Goal: Task Accomplishment & Management: Manage account settings

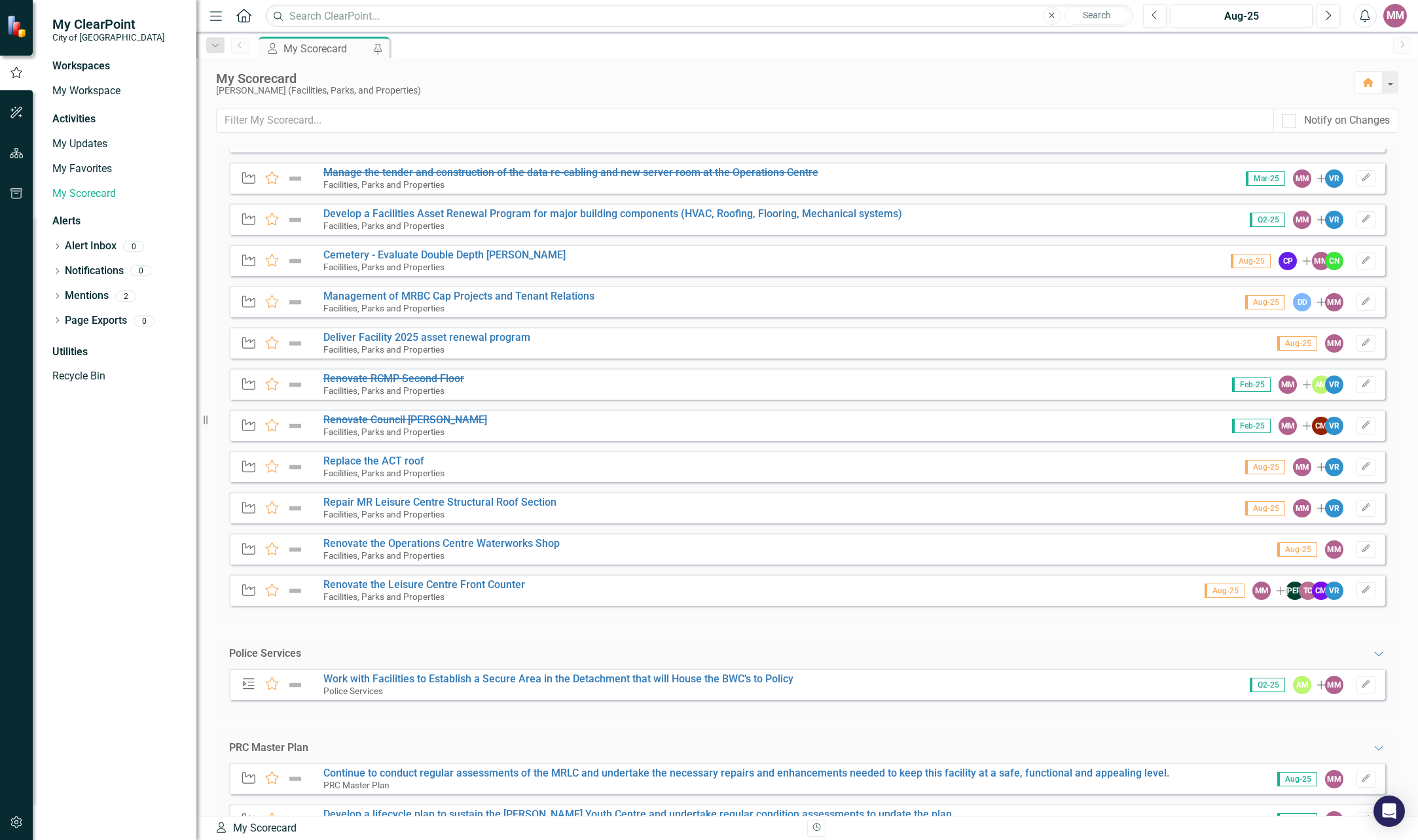
scroll to position [739, 0]
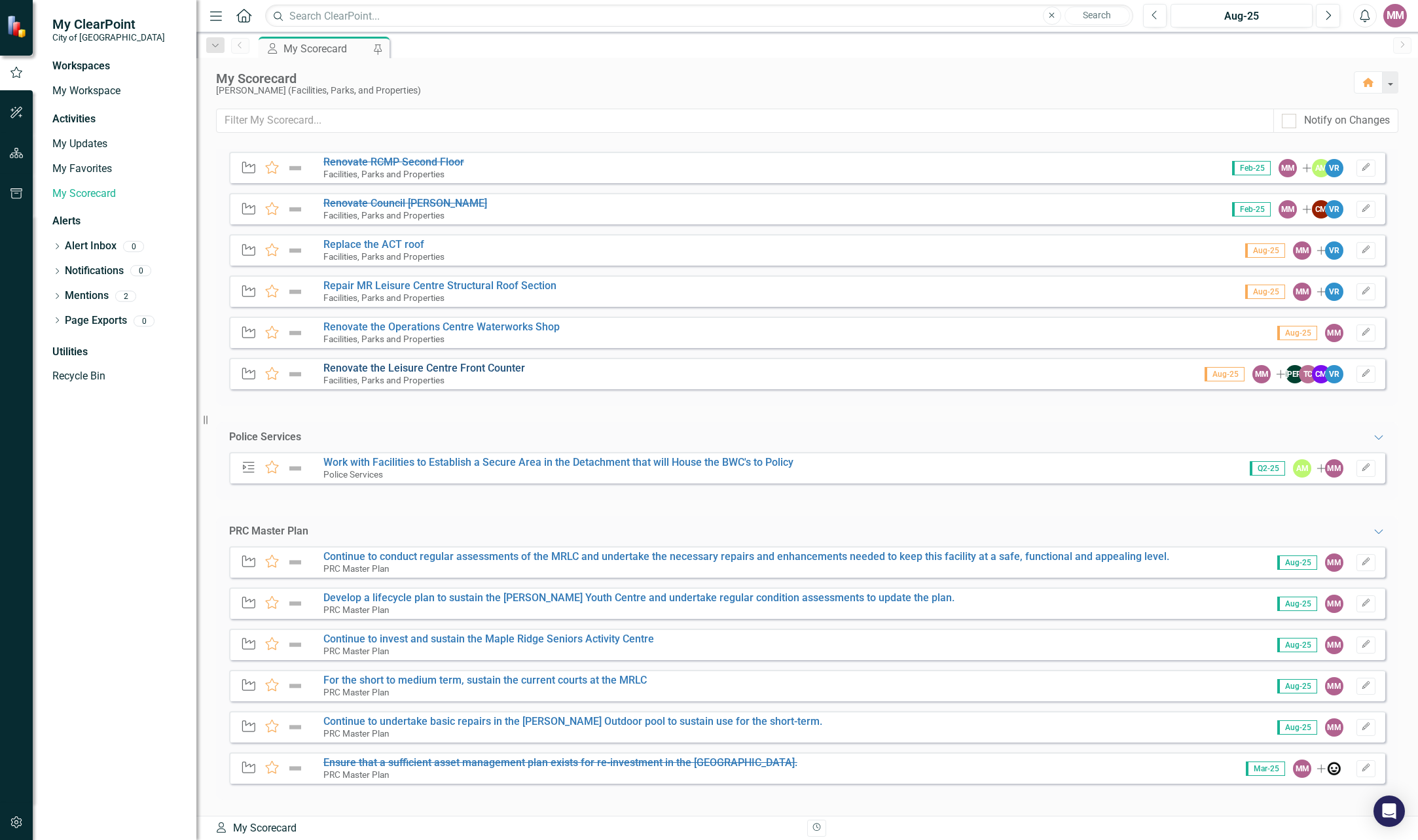
click at [415, 367] on link "Renovate the Leisure Centre Front Counter" at bounding box center [424, 368] width 201 height 13
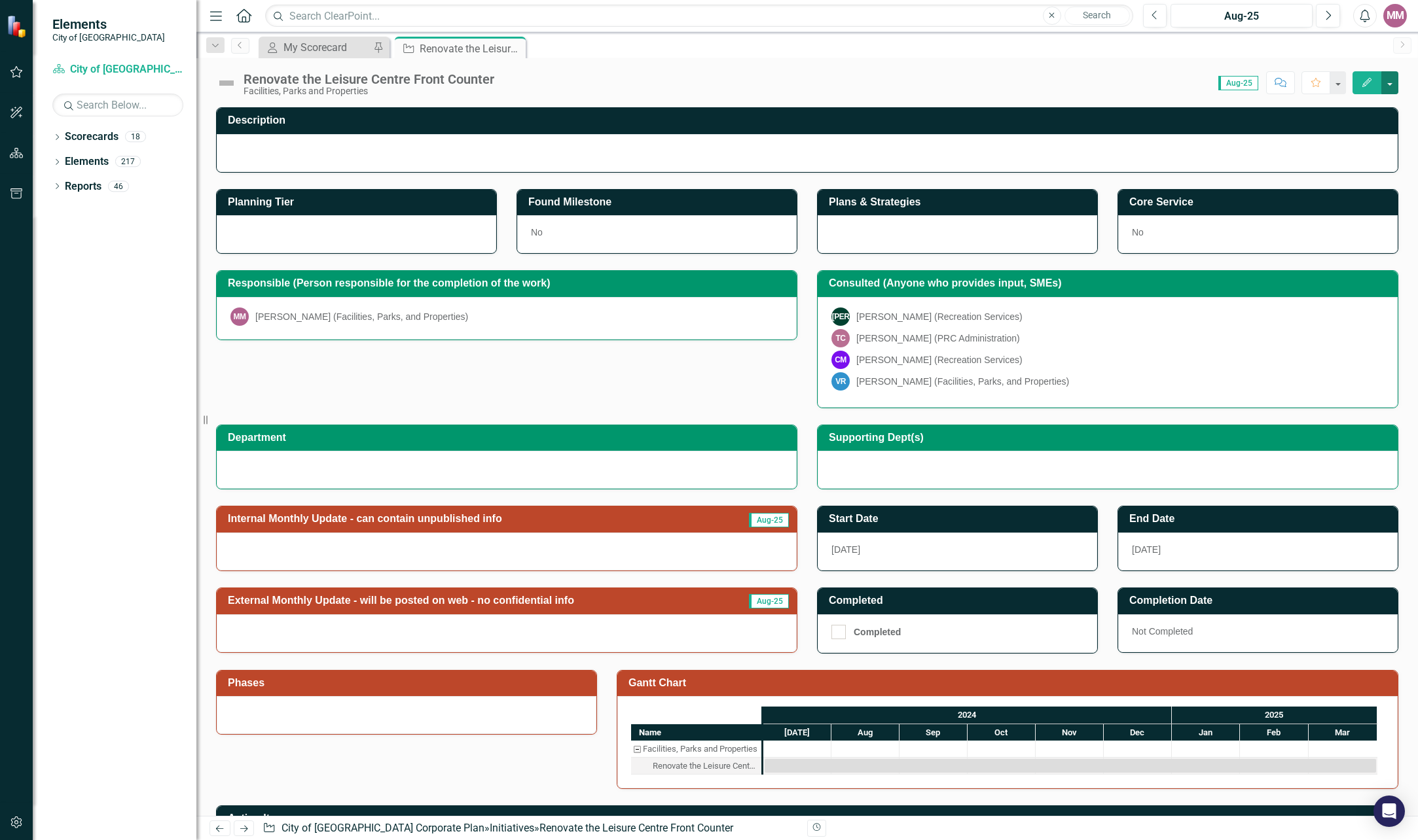
click at [1389, 82] on button "button" at bounding box center [1389, 82] width 17 height 23
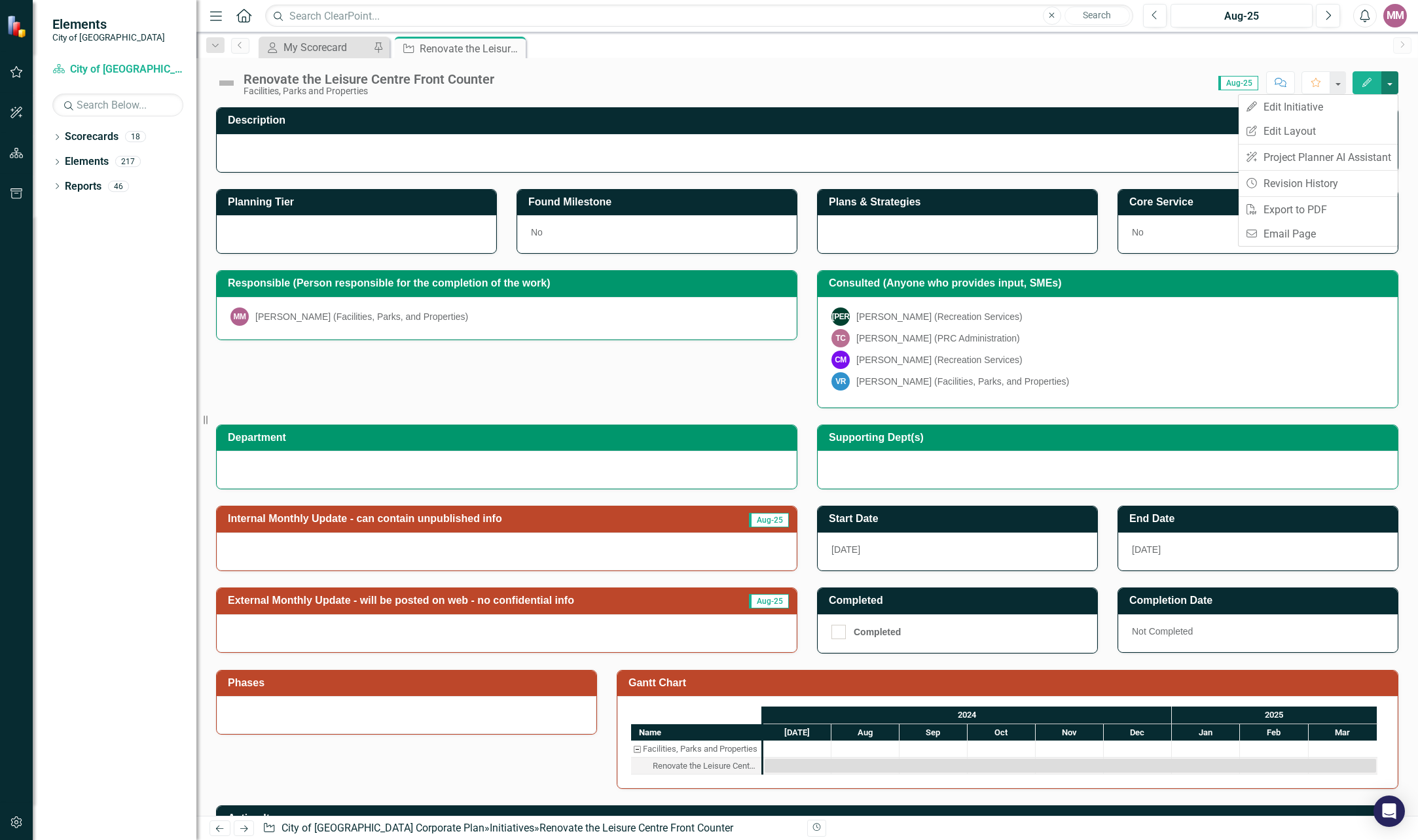
click at [1389, 82] on button "button" at bounding box center [1389, 82] width 17 height 23
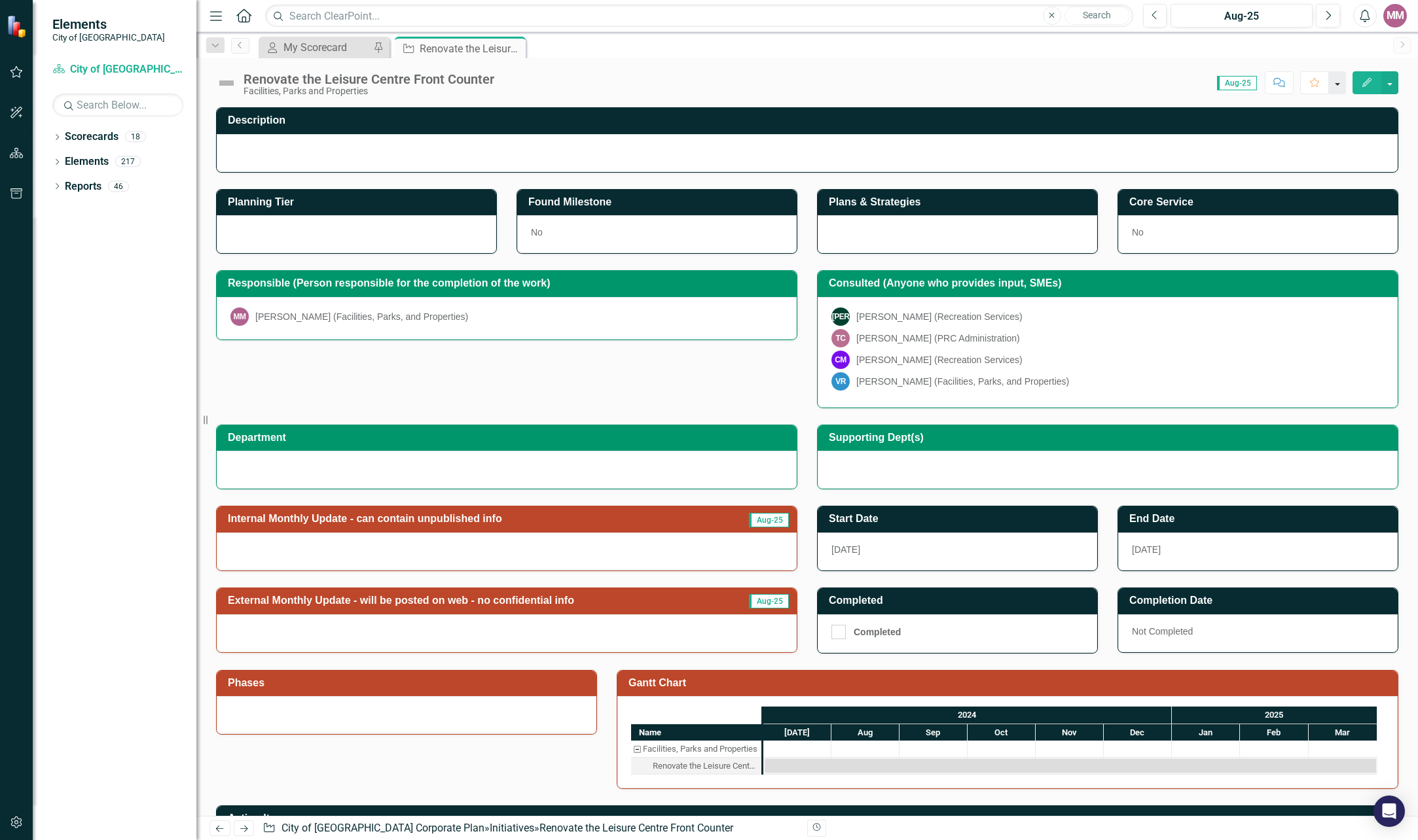
click at [1340, 82] on button "button" at bounding box center [1336, 82] width 17 height 23
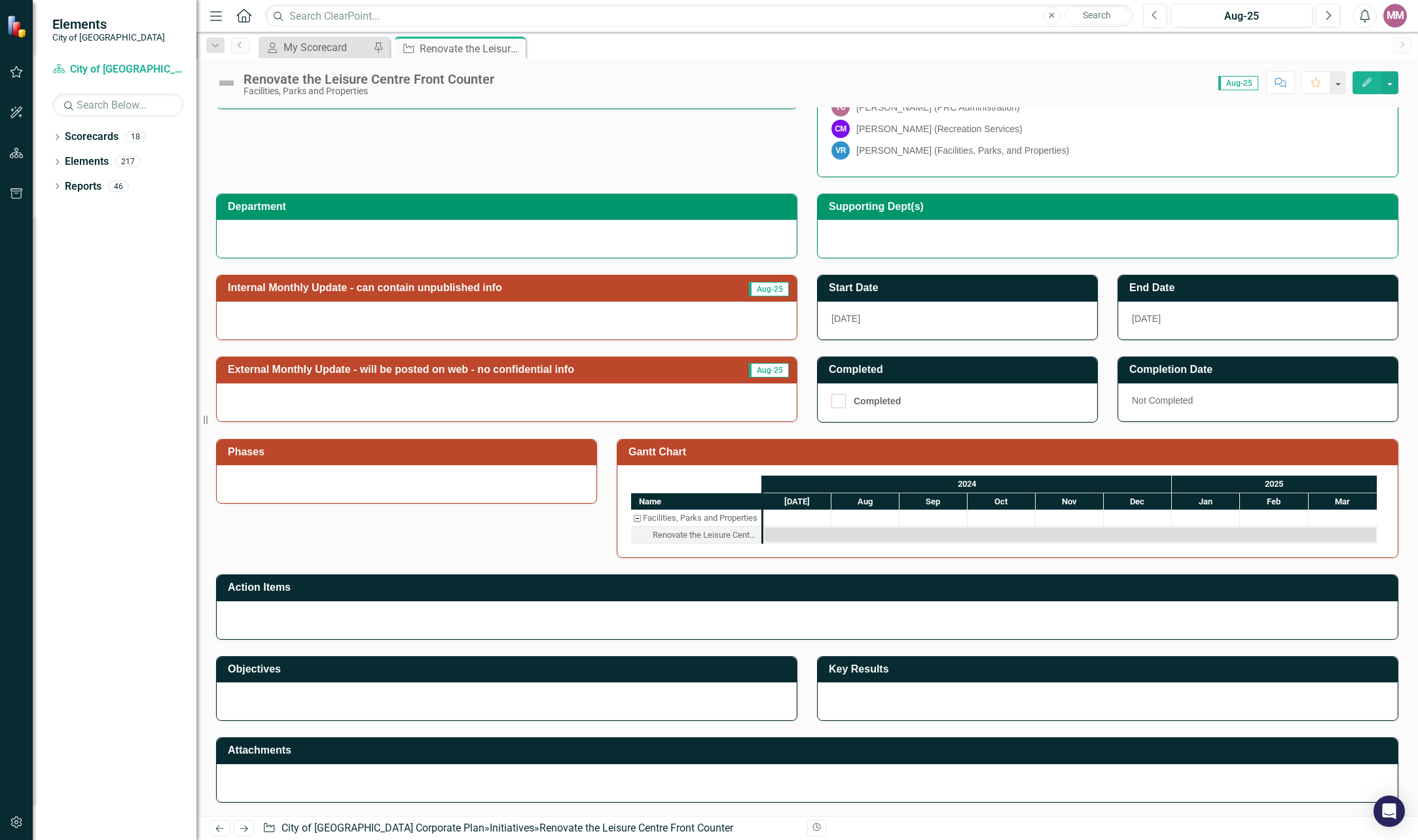
scroll to position [313, 0]
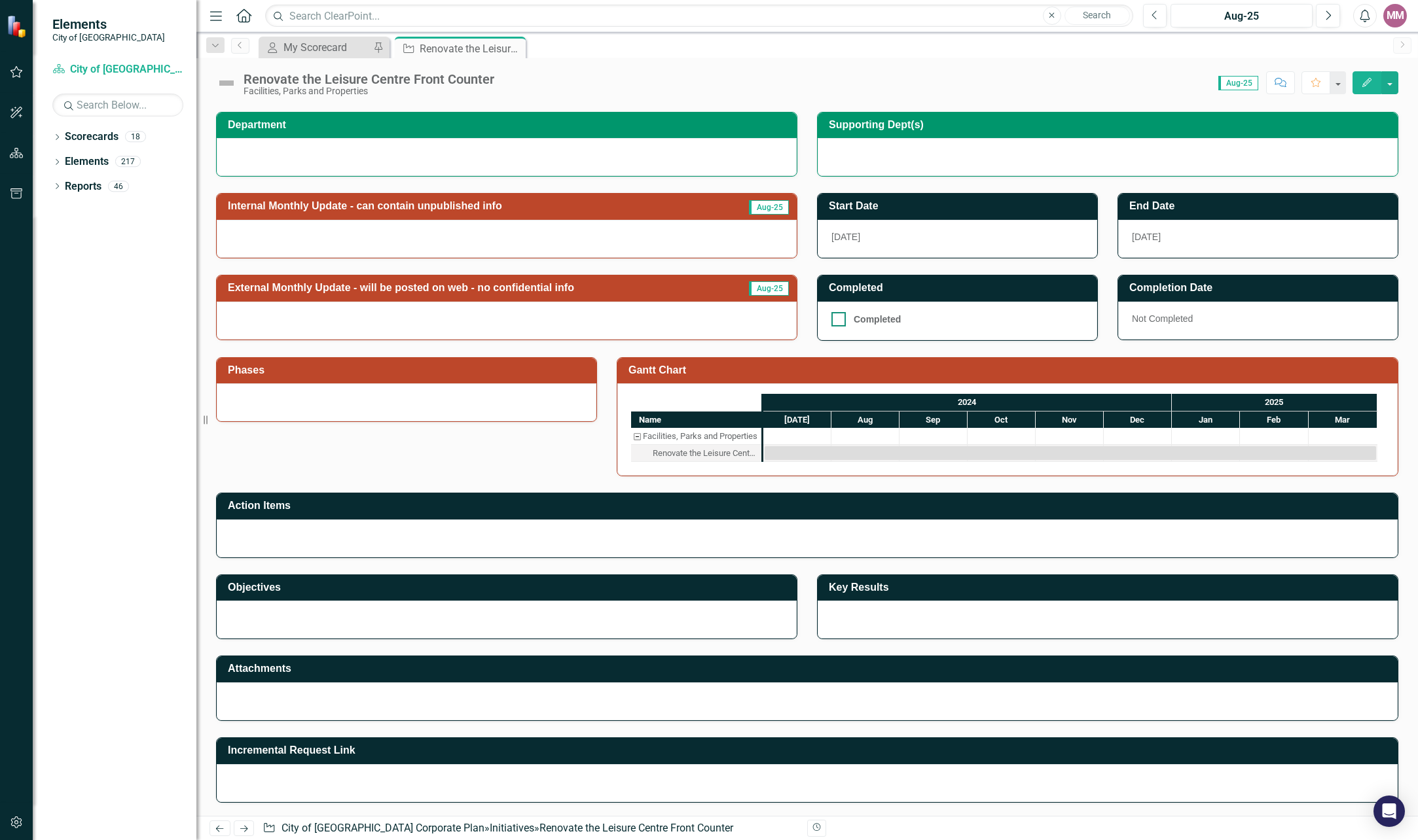
click at [832, 317] on input "Completed" at bounding box center [835, 315] width 8 height 8
checkbox input "true"
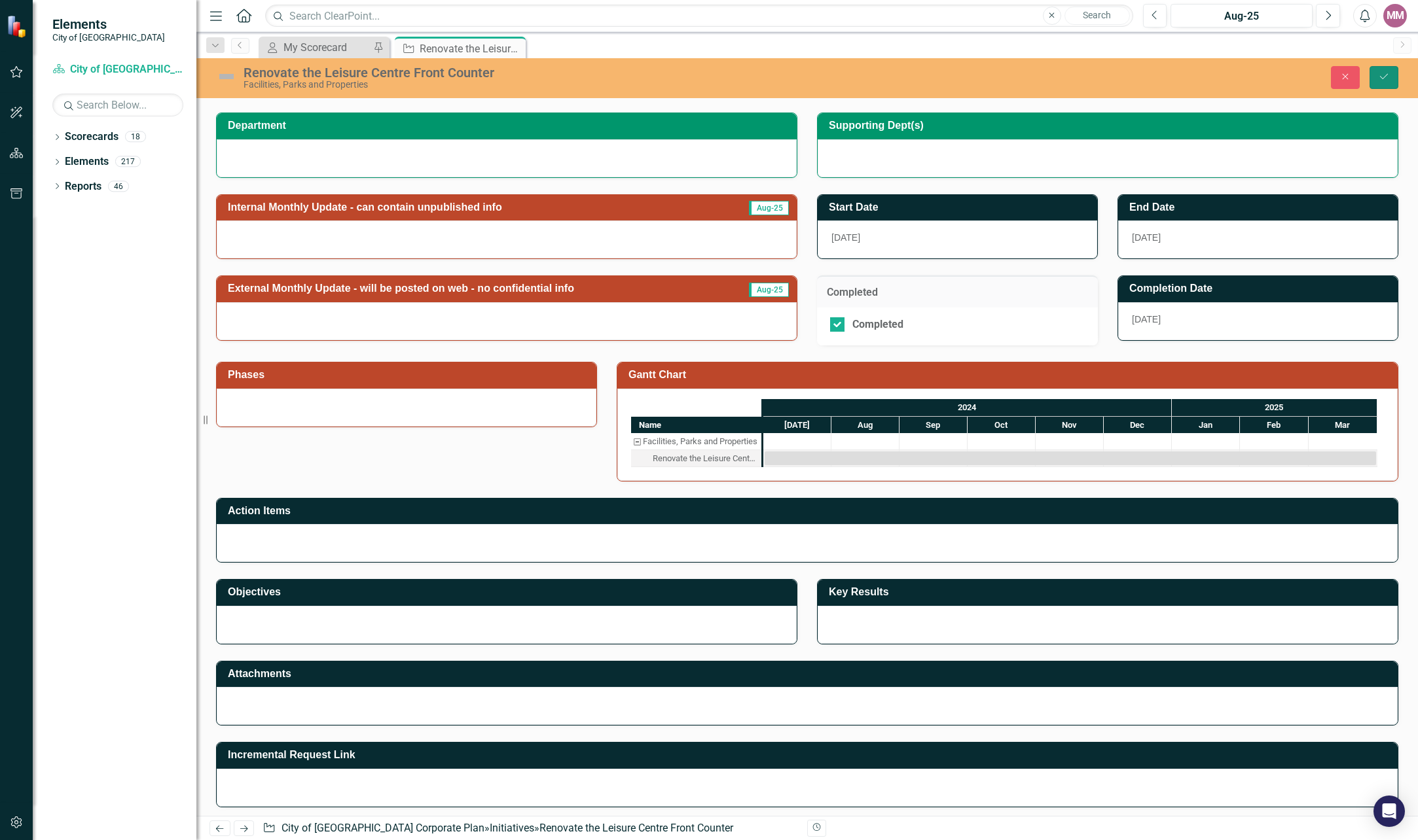
click at [1385, 72] on icon "Save" at bounding box center [1384, 76] width 12 height 9
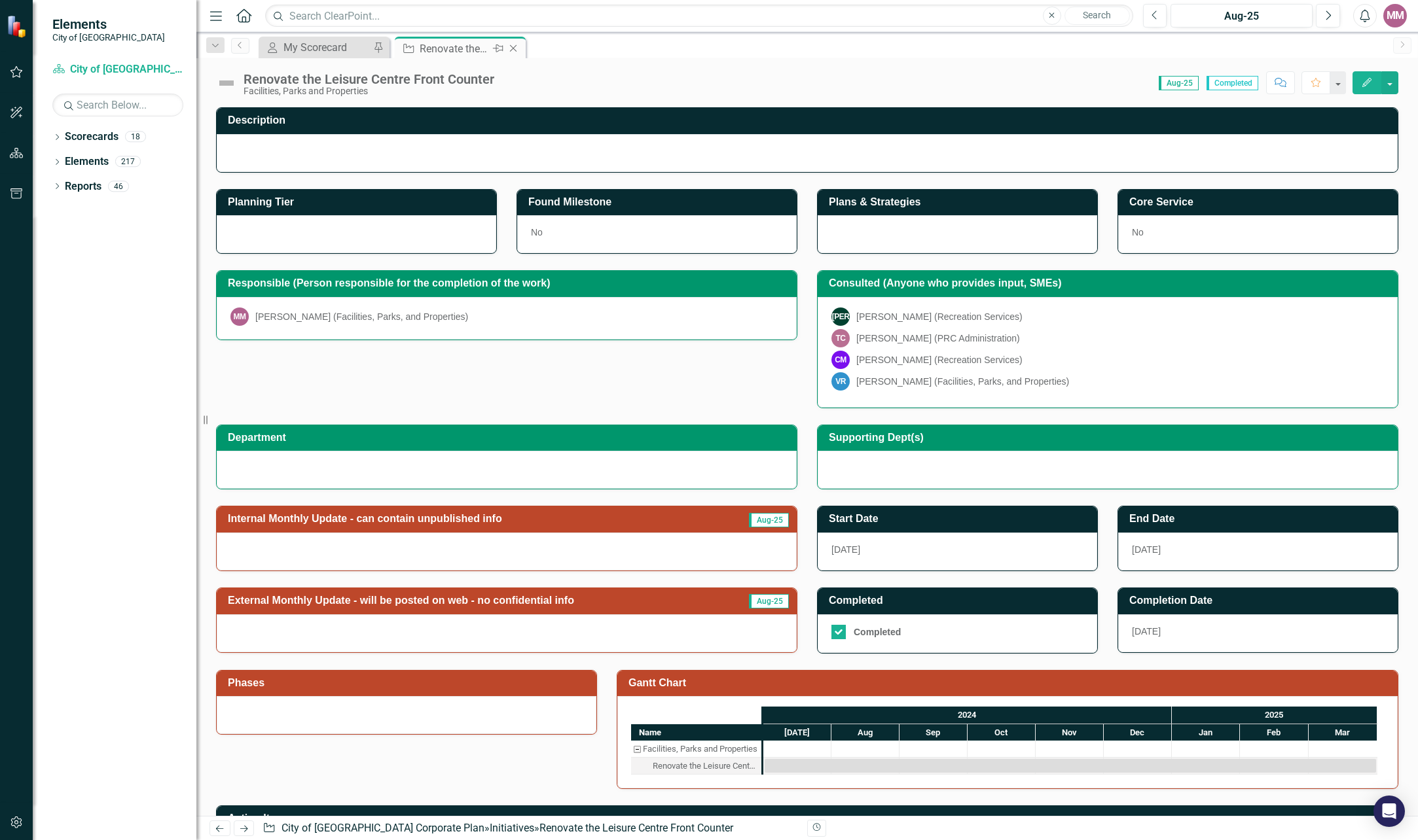
click at [514, 50] on icon at bounding box center [513, 49] width 7 height 7
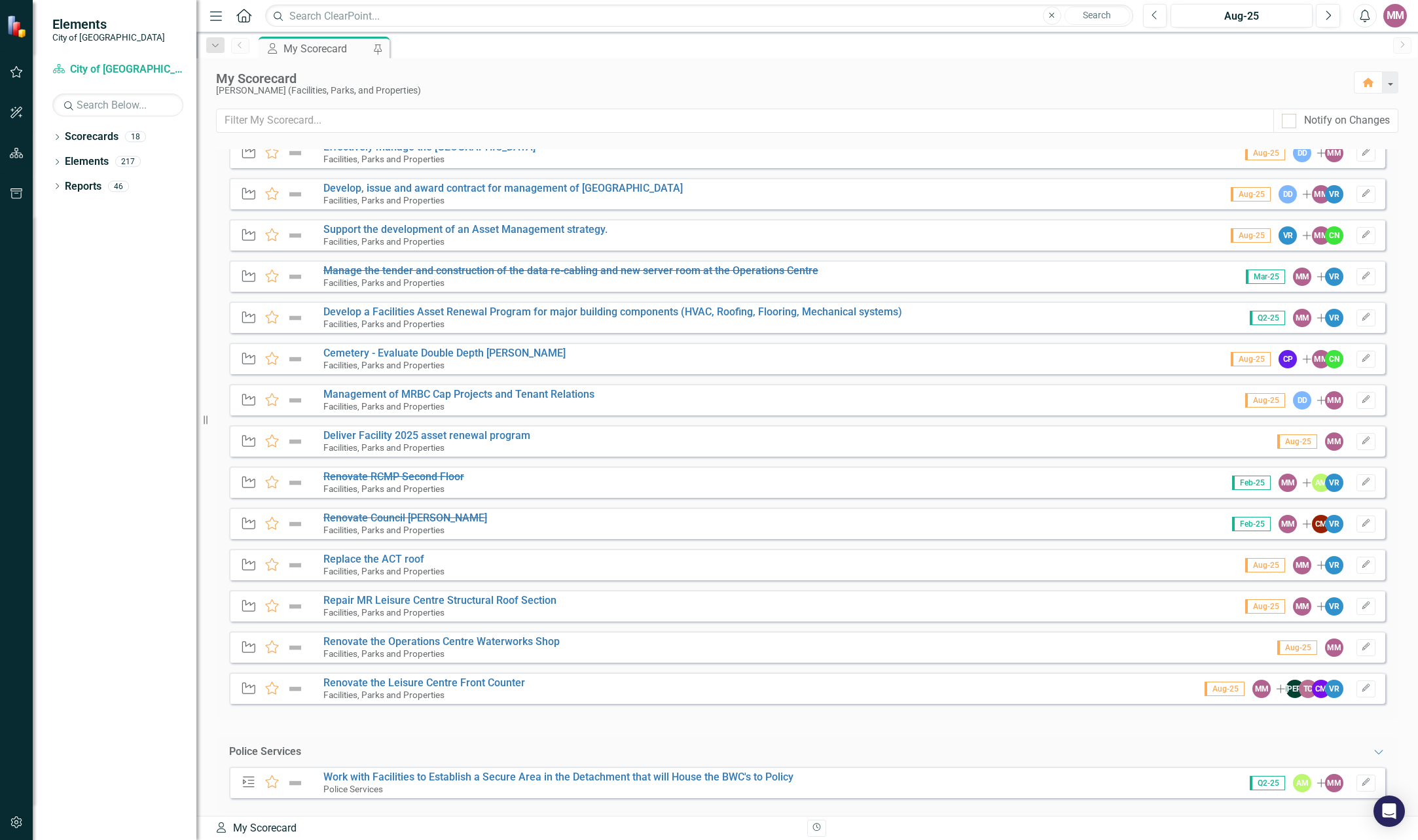
scroll to position [458, 0]
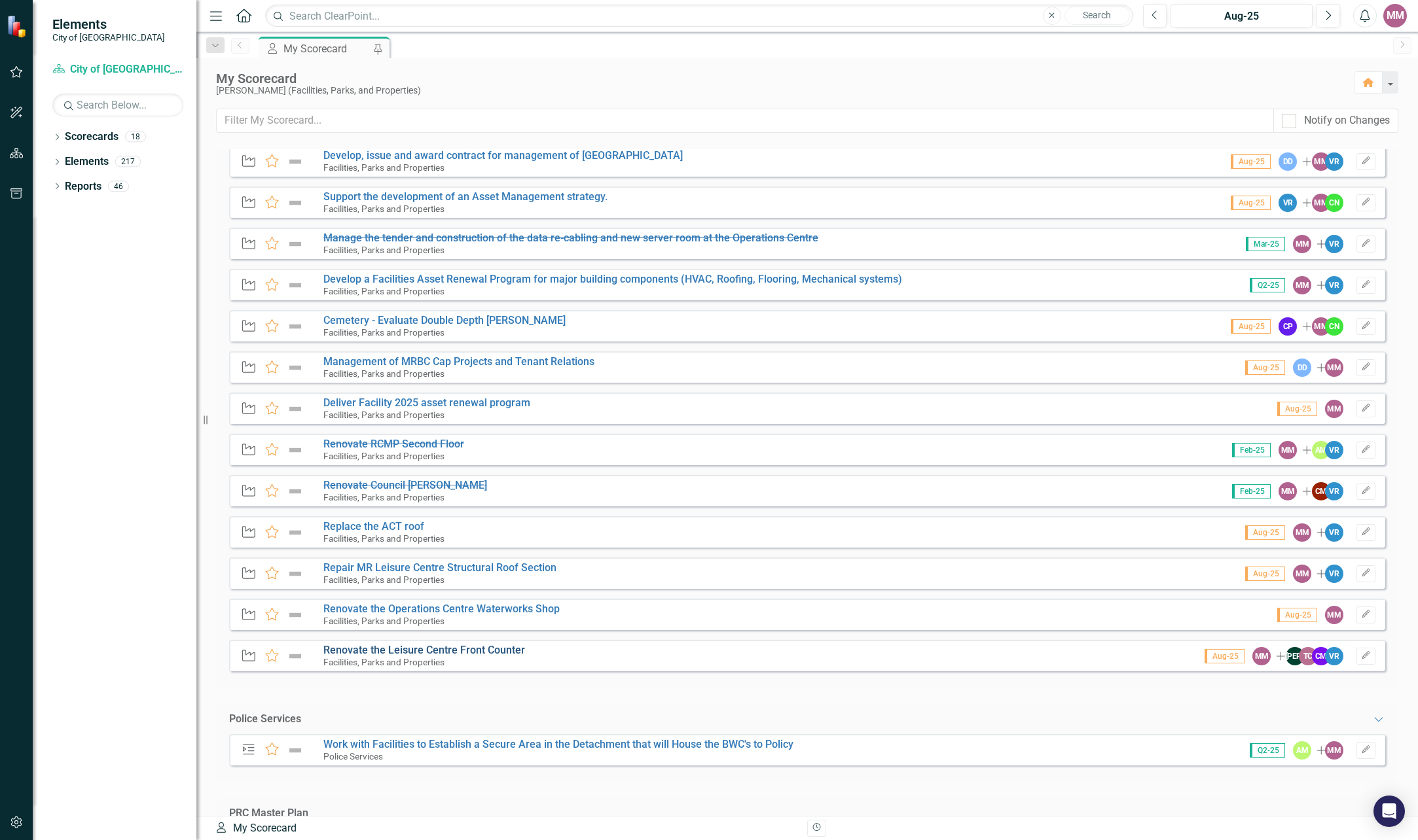
click at [436, 647] on link "Renovate the Leisure Centre Front Counter" at bounding box center [424, 650] width 201 height 13
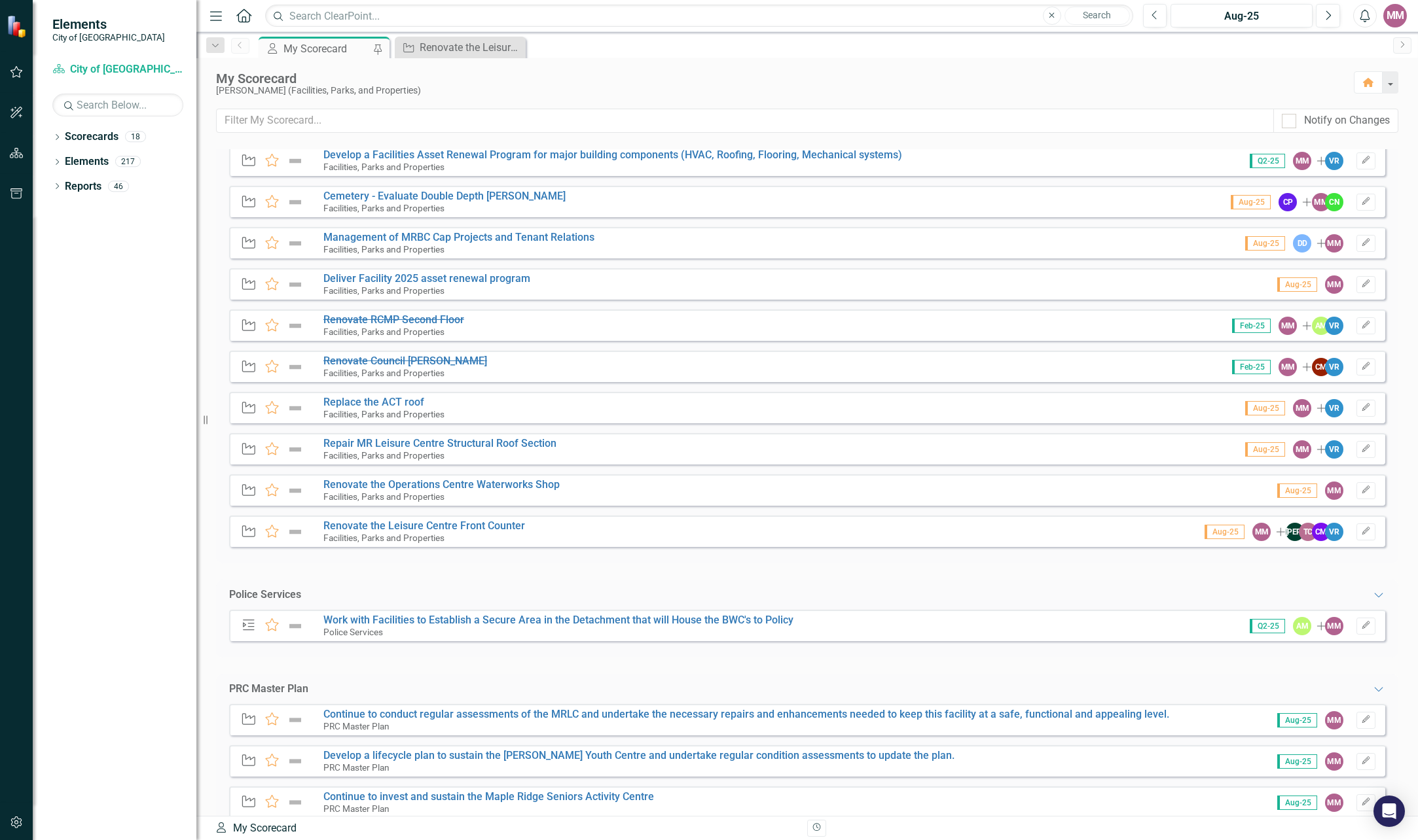
scroll to position [589, 0]
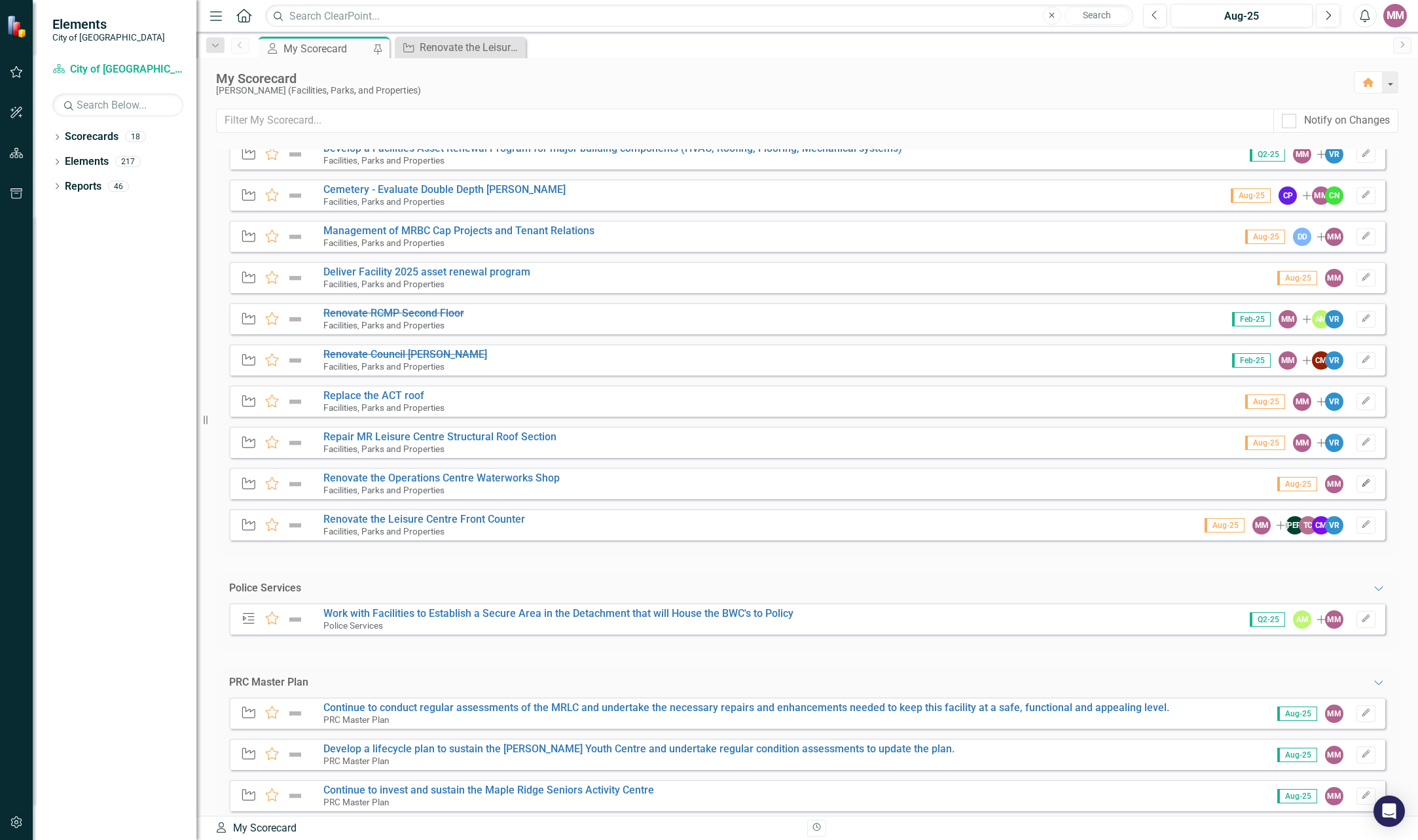
click at [1362, 481] on icon "button" at bounding box center [1365, 483] width 8 height 8
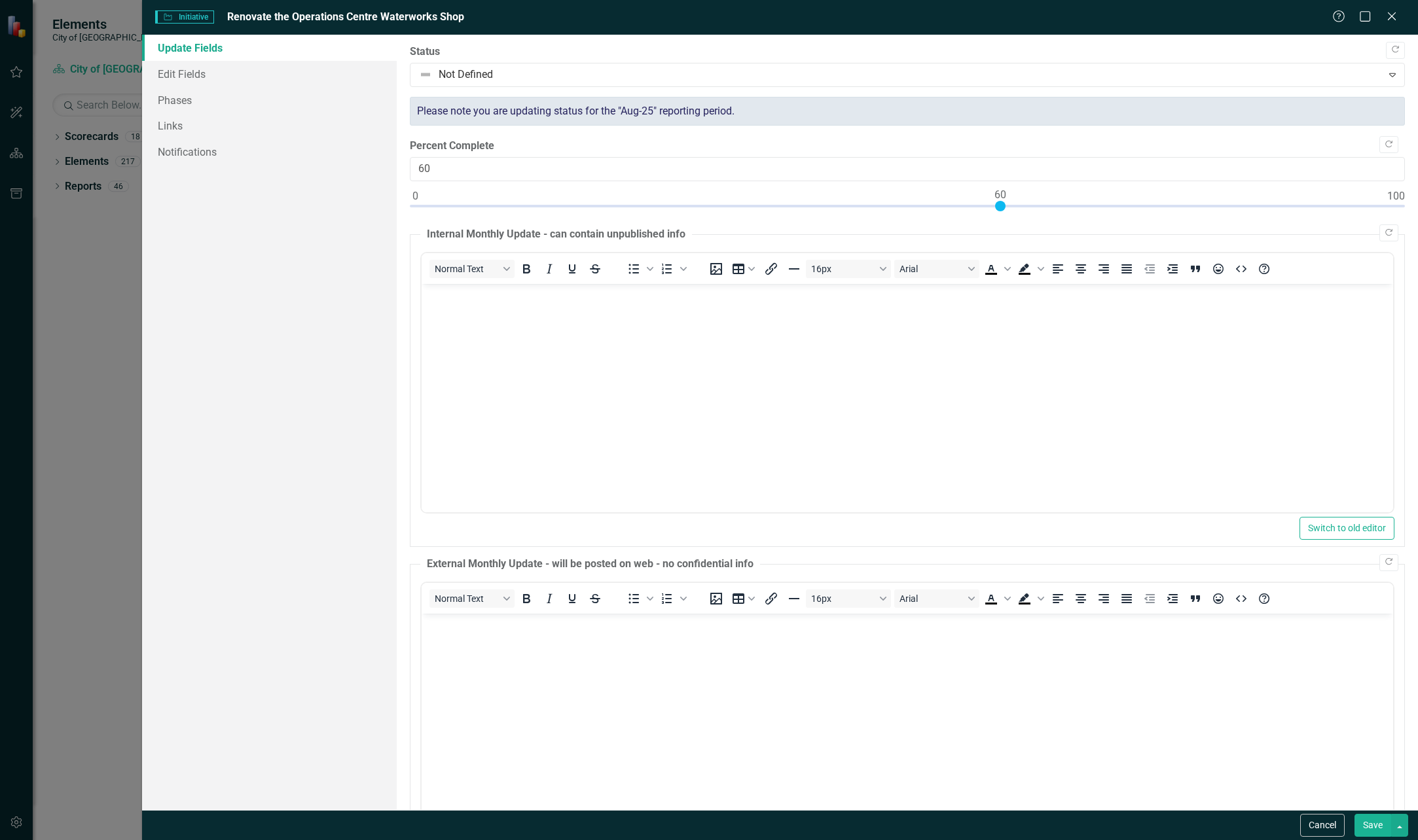
scroll to position [0, 0]
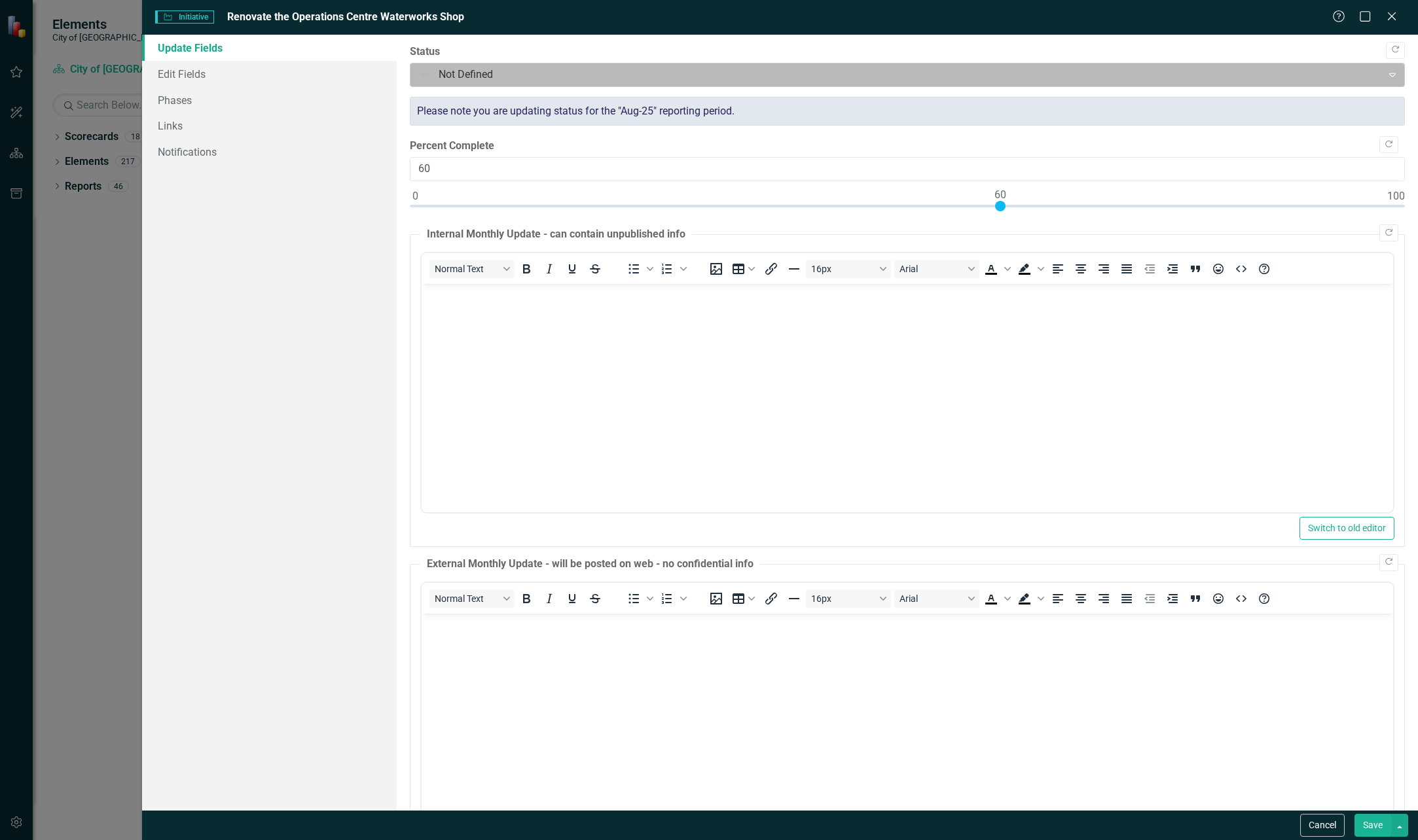
click at [524, 72] on div at bounding box center [896, 74] width 955 height 17
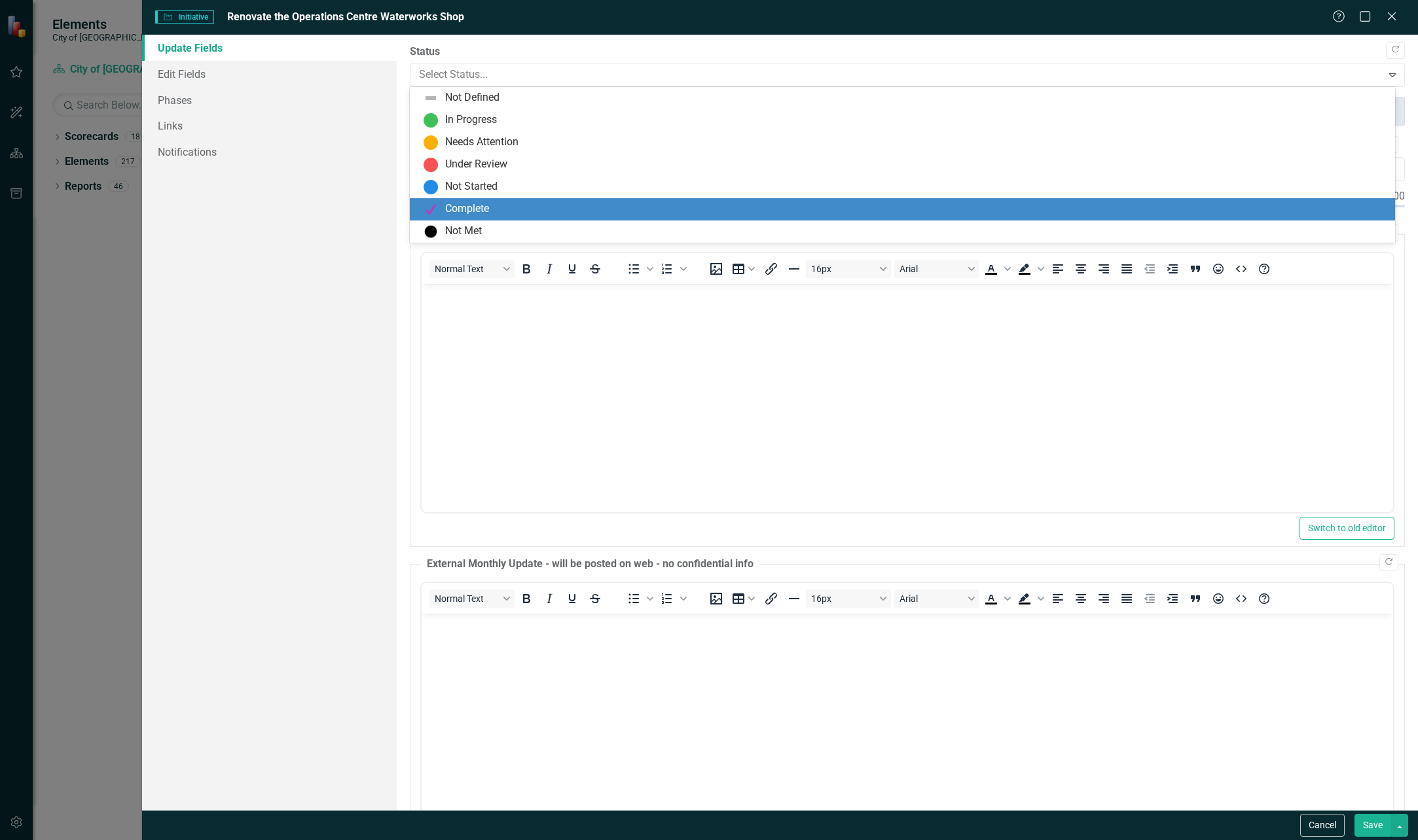
click at [481, 210] on div "Complete" at bounding box center [467, 208] width 44 height 15
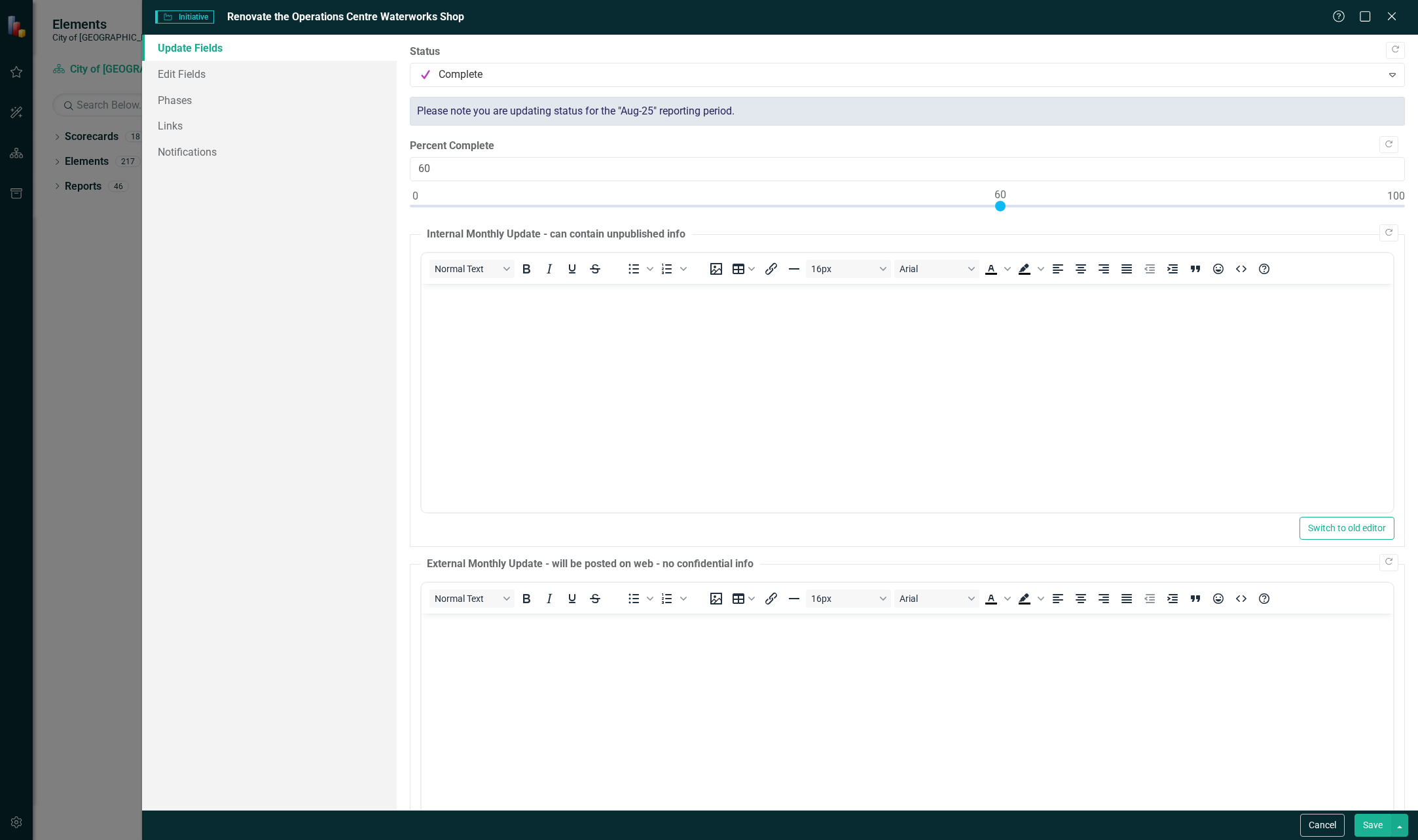
click at [1375, 825] on button "Save" at bounding box center [1373, 825] width 36 height 23
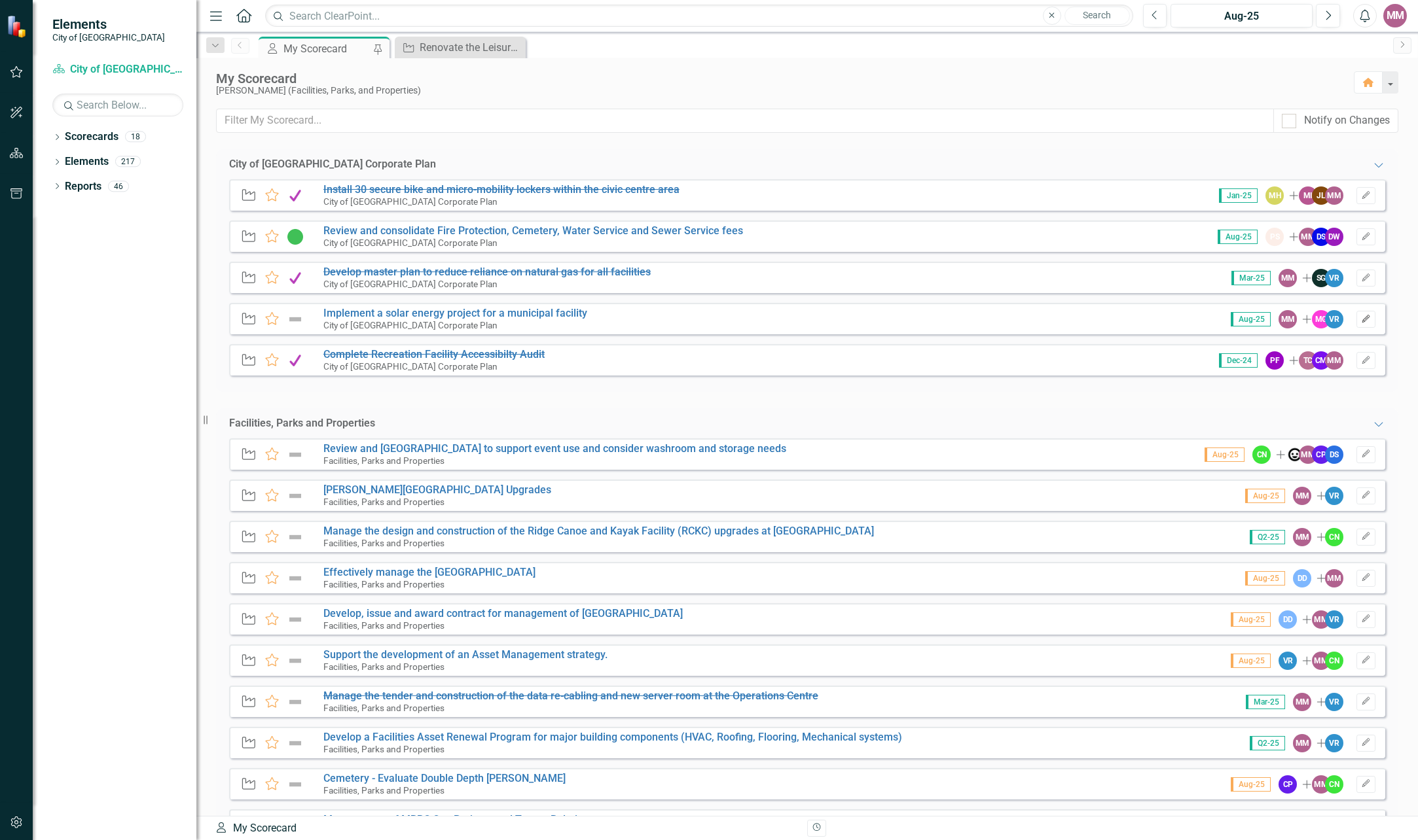
click at [1362, 318] on icon "button" at bounding box center [1365, 318] width 8 height 8
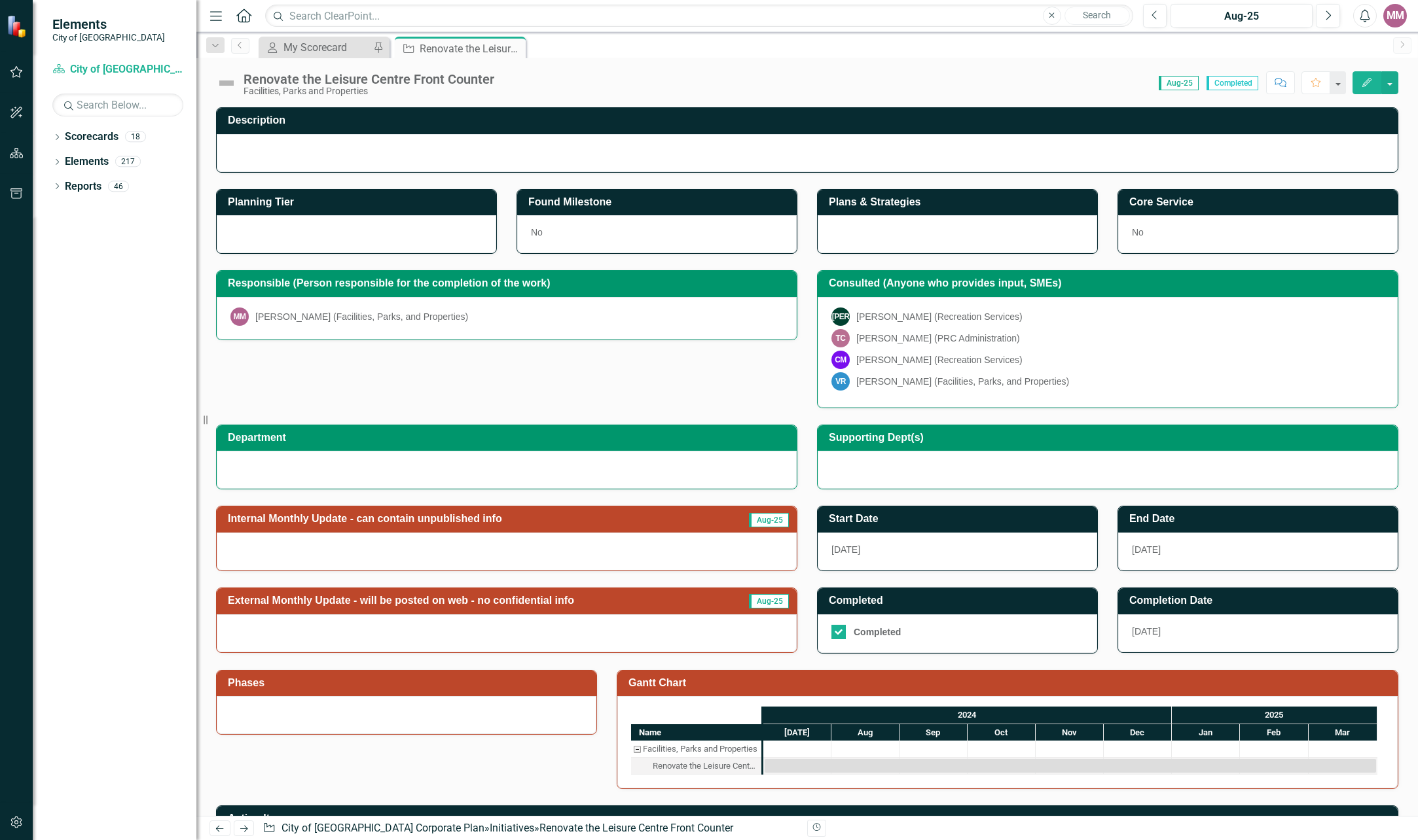
click at [1186, 82] on span "Aug-25" at bounding box center [1179, 83] width 40 height 14
click at [517, 49] on icon "Close" at bounding box center [513, 49] width 13 height 11
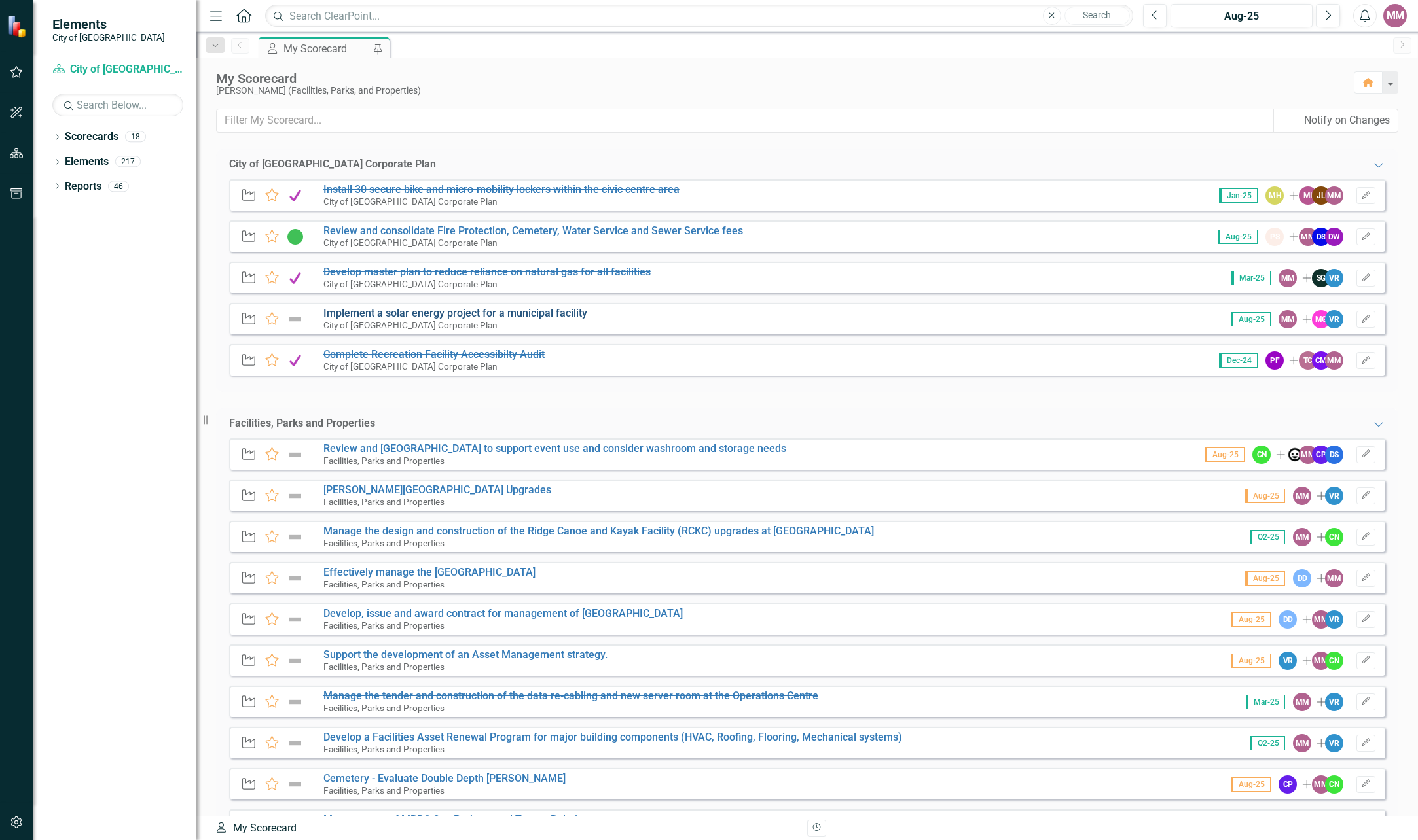
click at [490, 313] on link "Implement a solar energy project for a municipal facility" at bounding box center [455, 314] width 264 height 13
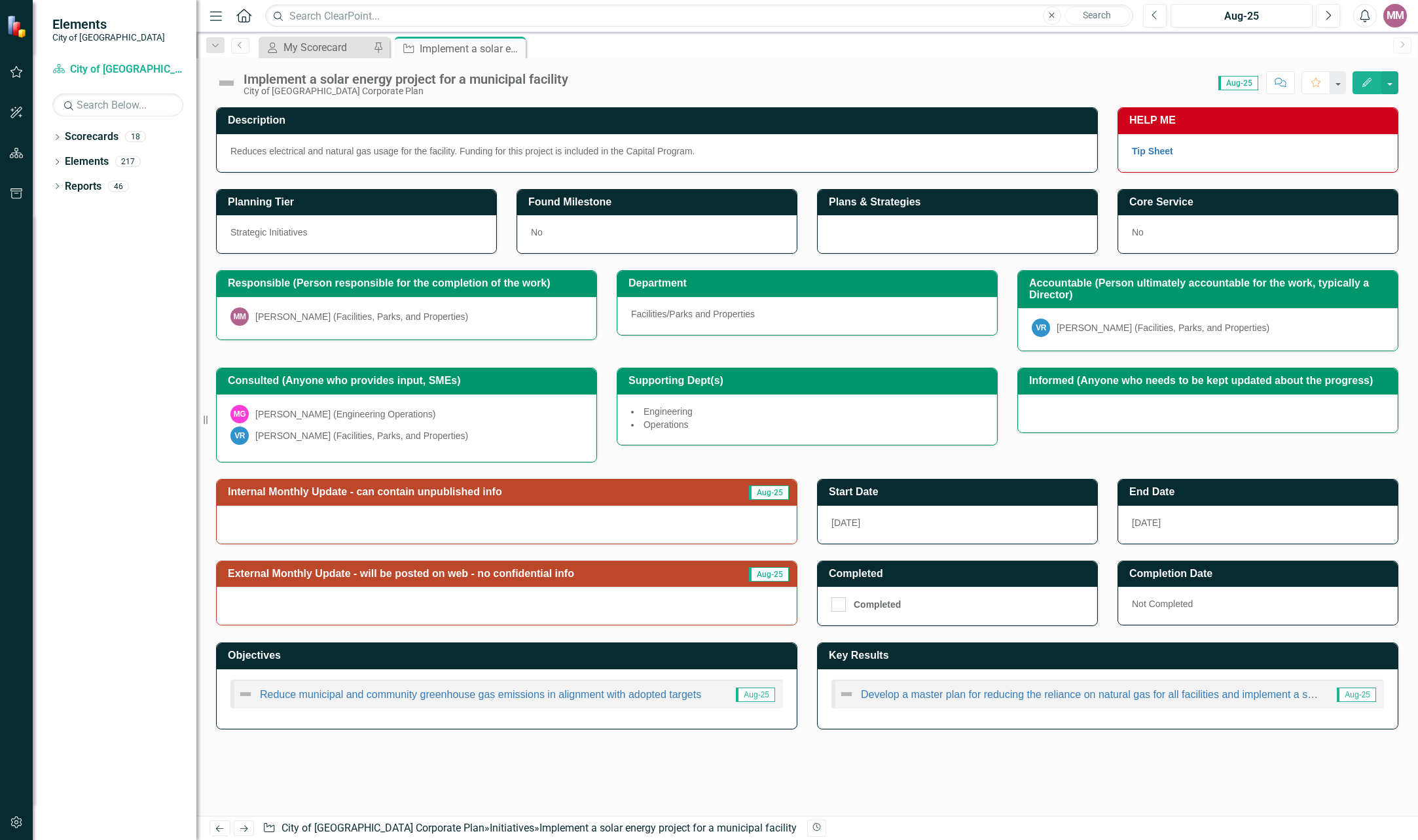
click at [1237, 82] on span "Aug-25" at bounding box center [1238, 83] width 40 height 14
click at [1345, 85] on button "button" at bounding box center [1336, 82] width 17 height 23
click at [1345, 85] on button "button" at bounding box center [1337, 82] width 15 height 23
click at [1391, 82] on button "button" at bounding box center [1389, 82] width 17 height 23
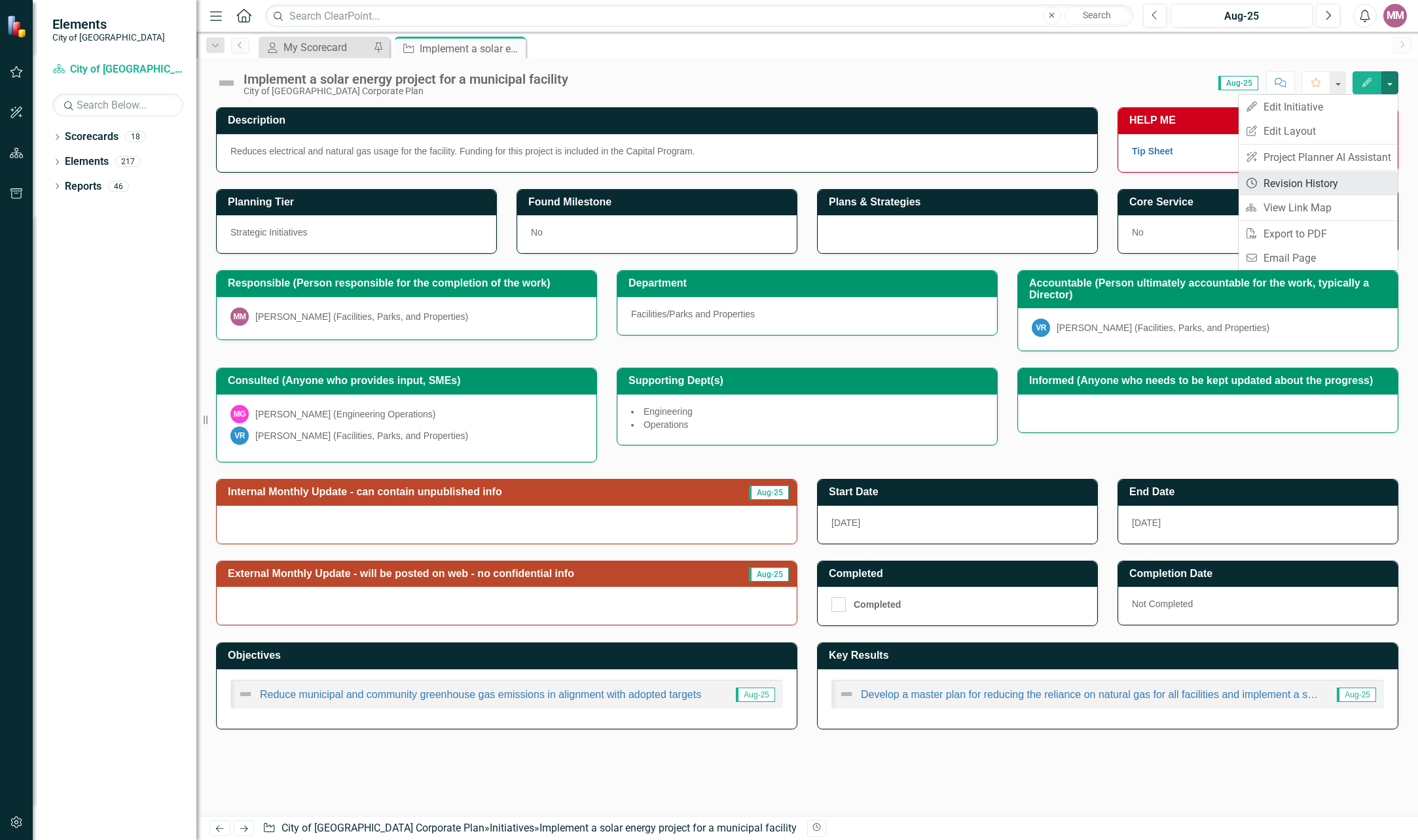
click at [1313, 182] on link "Revision History Revision History" at bounding box center [1317, 183] width 159 height 24
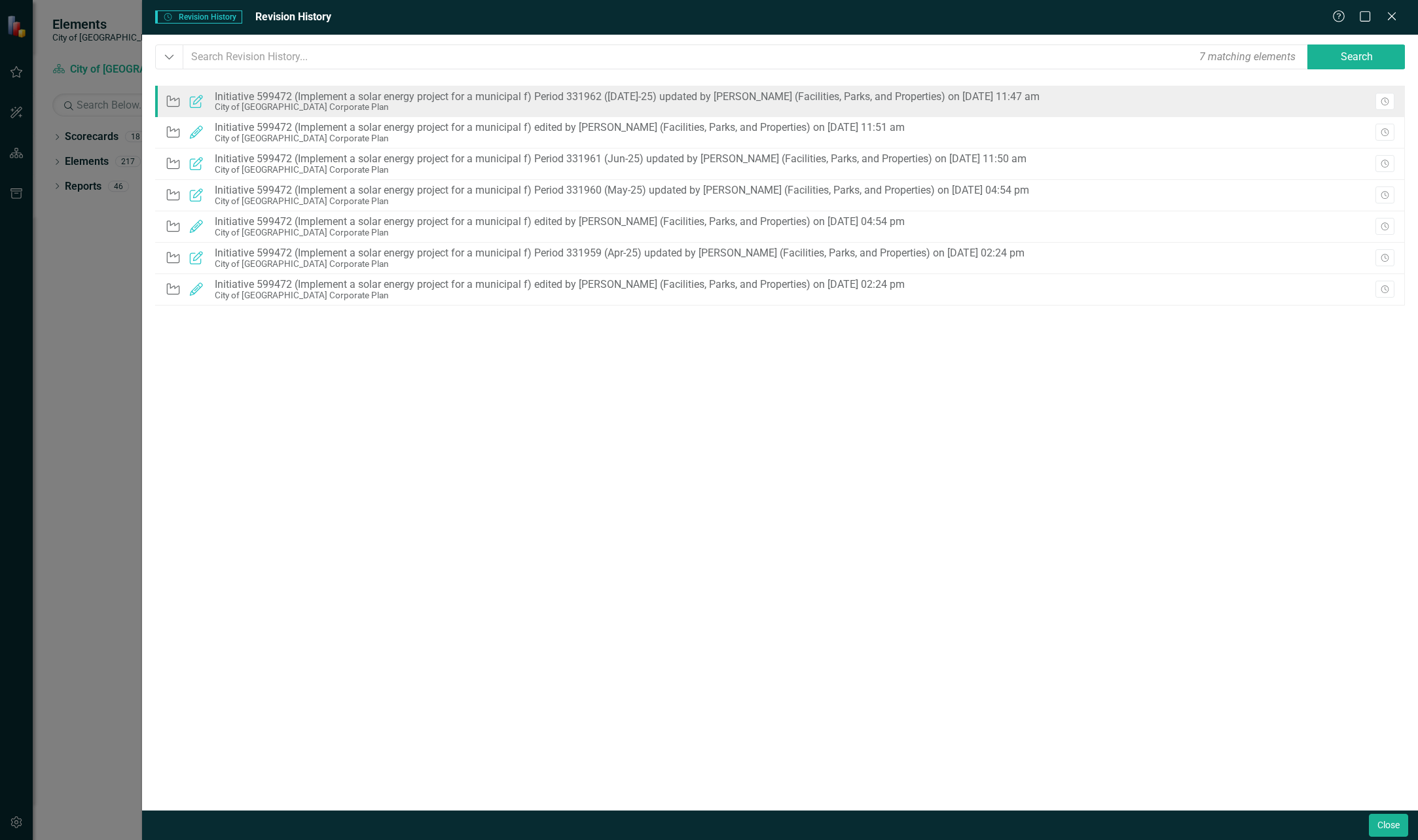
click at [347, 94] on div "Initiative 599472 (Implement a solar energy project for a municipal f) Period 3…" at bounding box center [627, 96] width 825 height 12
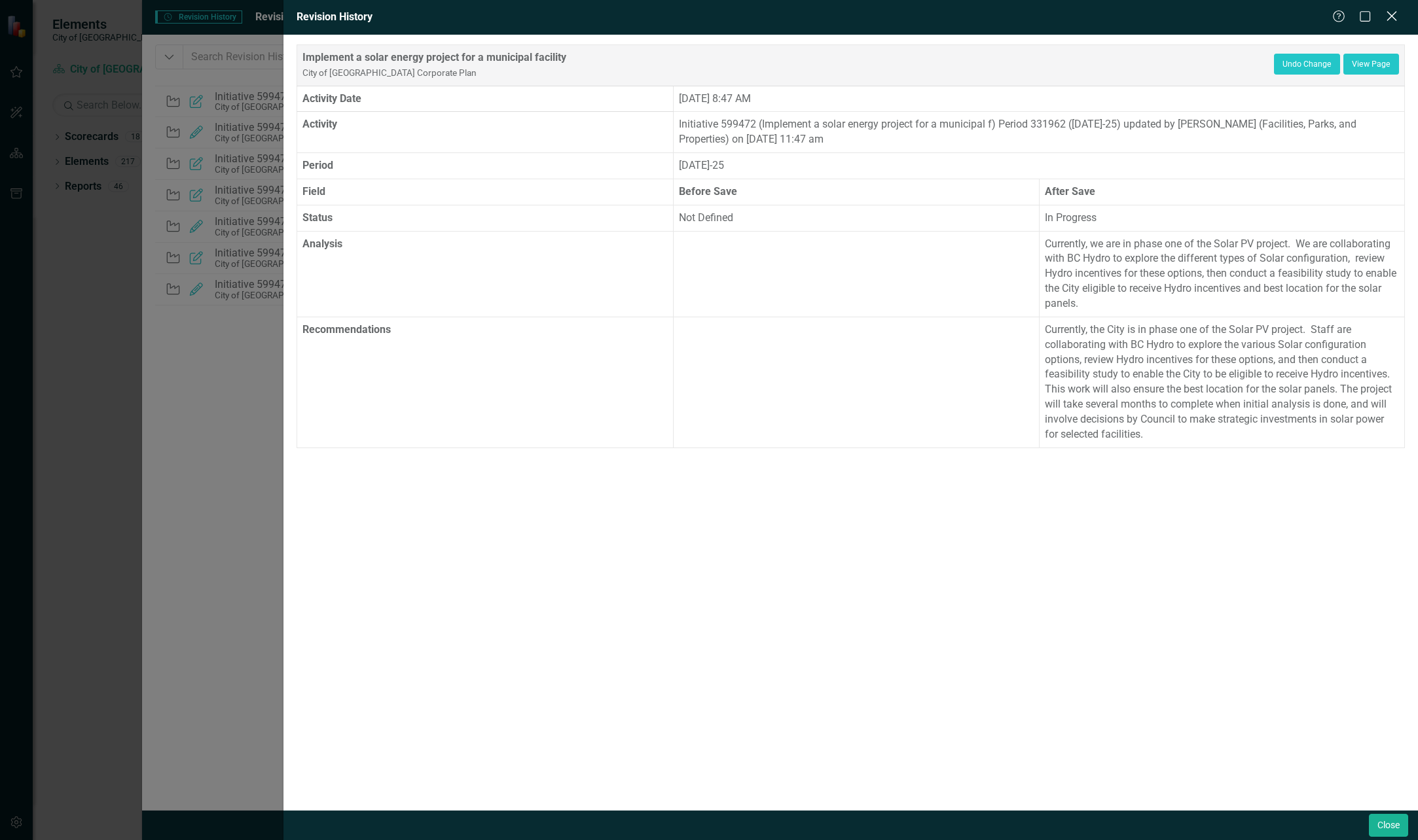
click at [1388, 13] on icon at bounding box center [1391, 15] width 10 height 10
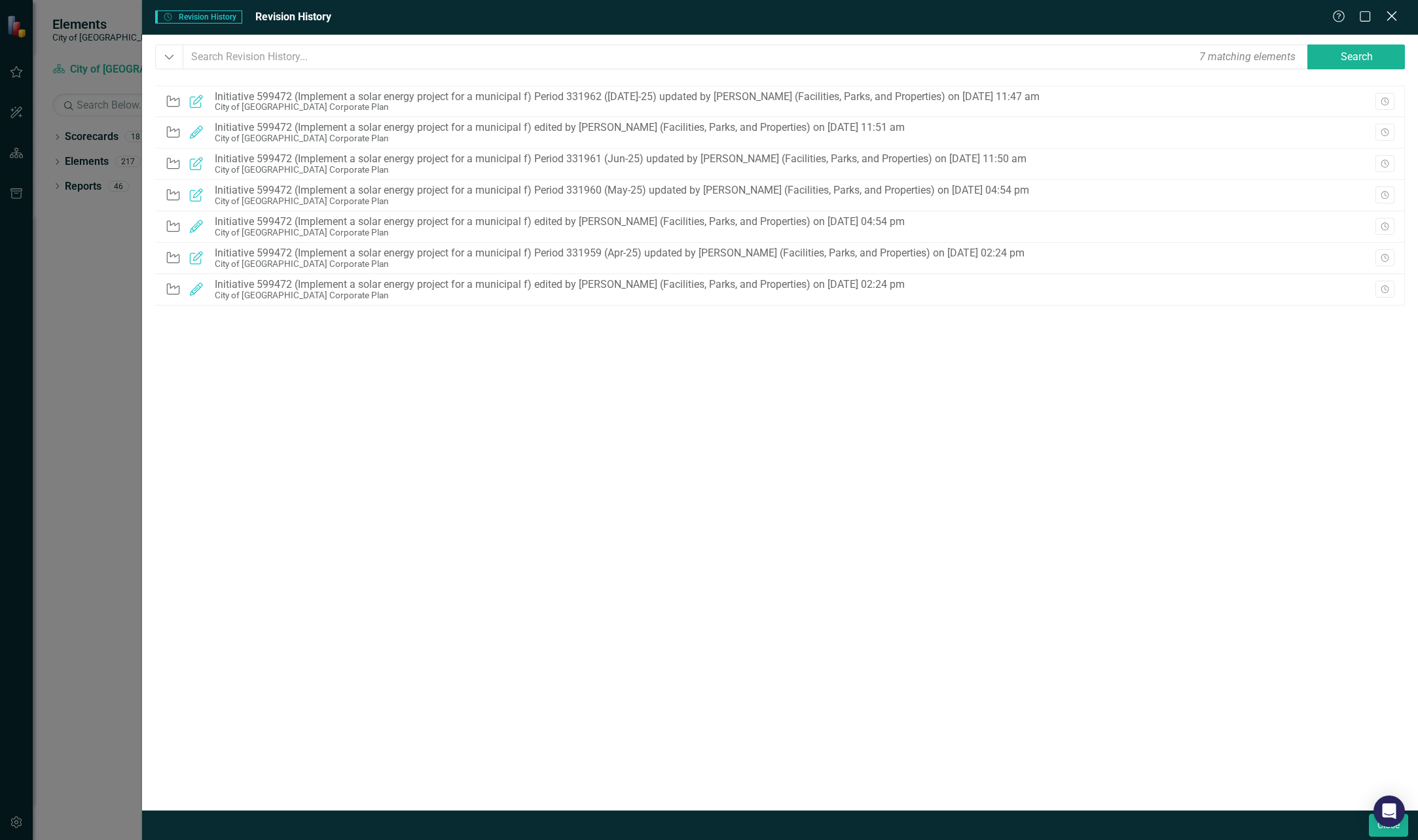
click at [1387, 11] on icon "Close" at bounding box center [1391, 16] width 16 height 13
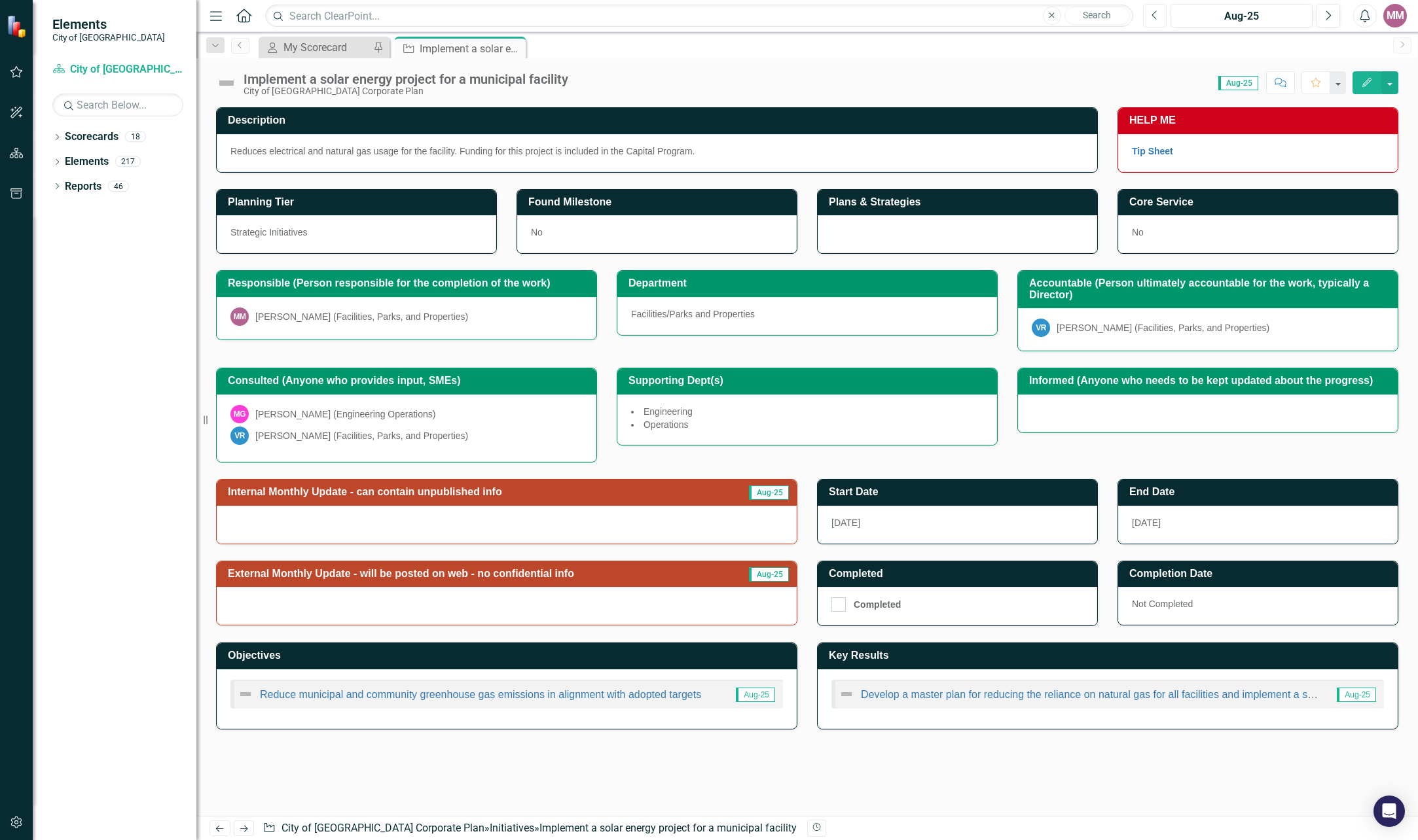
click at [1159, 16] on button "Previous" at bounding box center [1154, 15] width 24 height 24
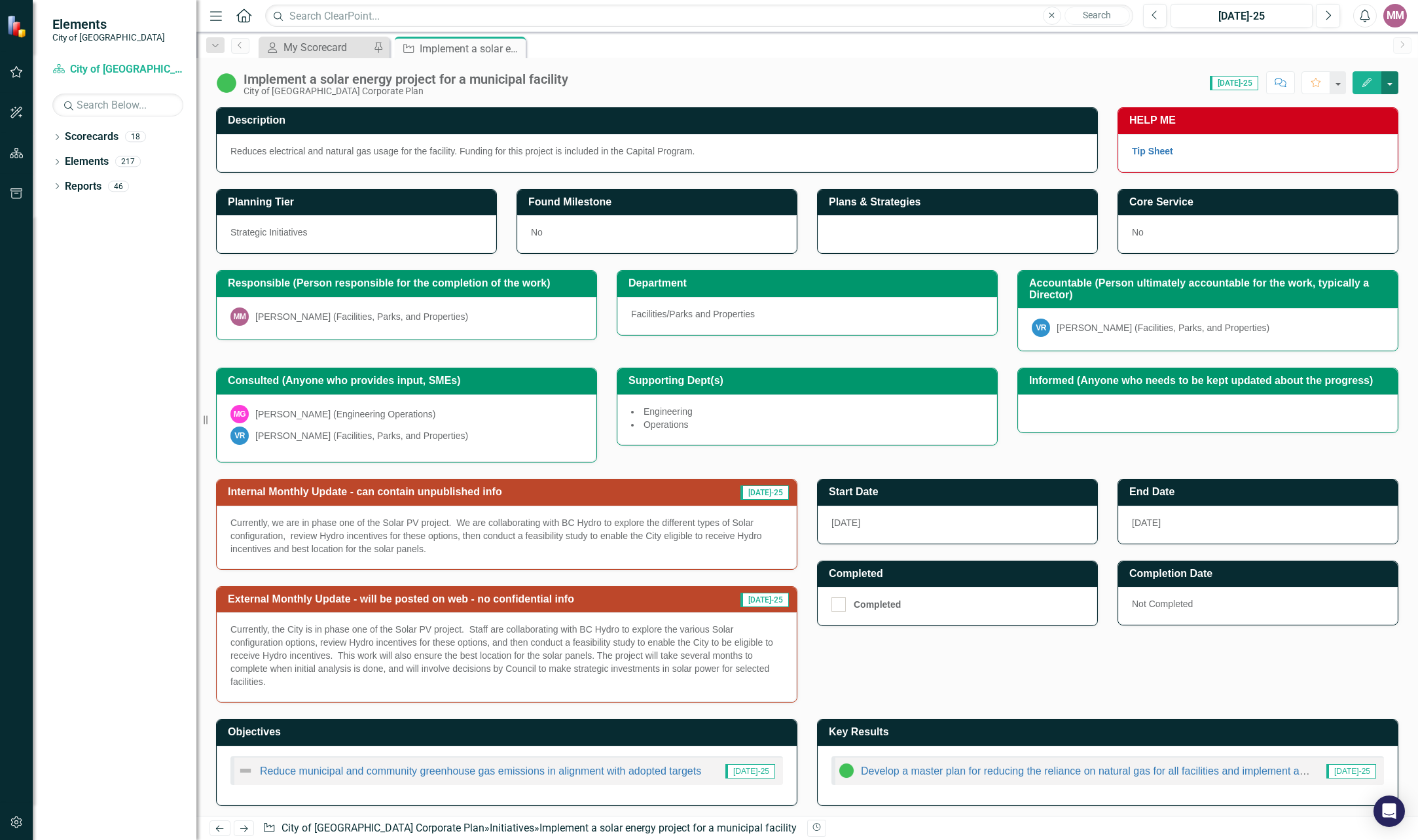
click at [1387, 79] on button "button" at bounding box center [1389, 82] width 17 height 23
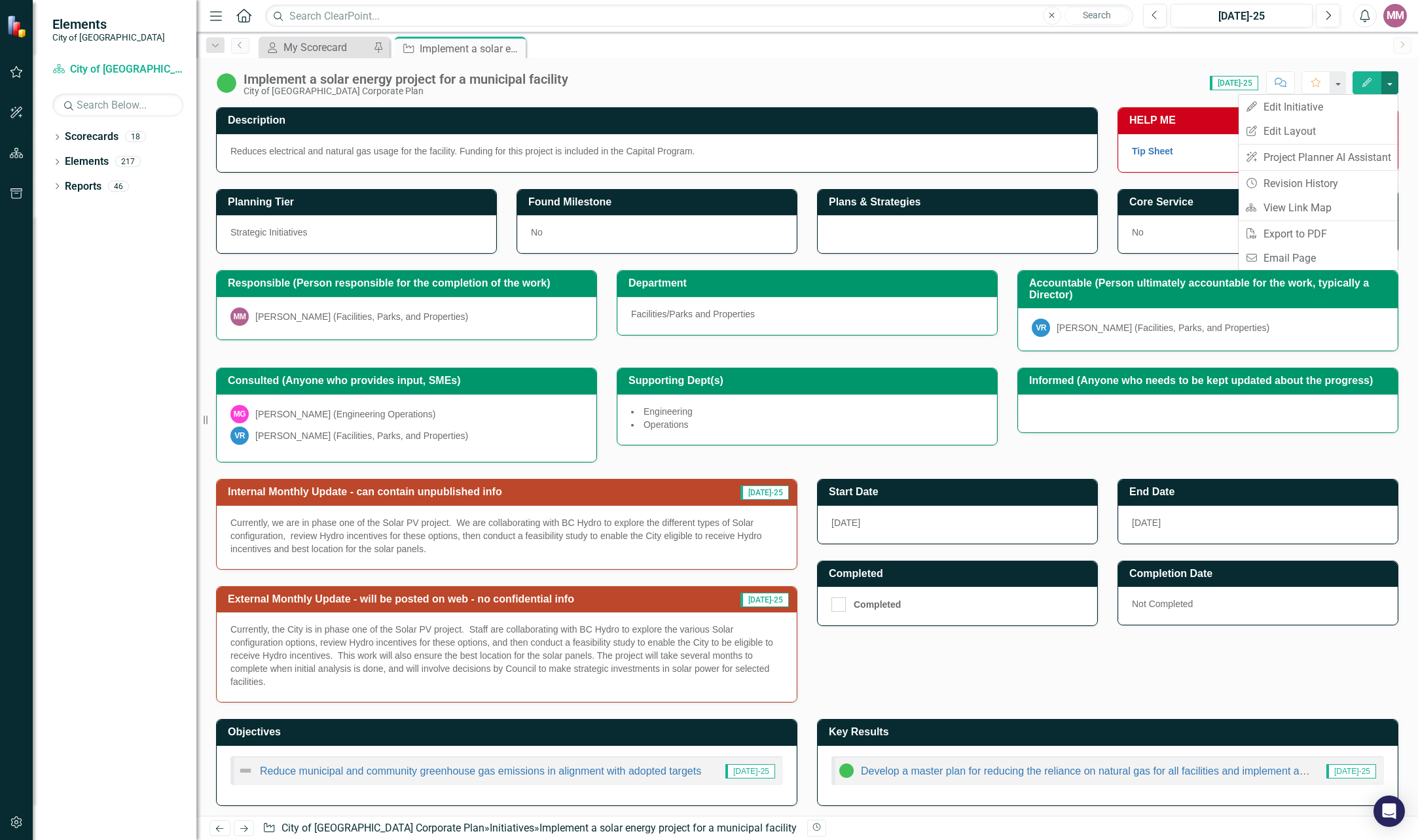
click at [1387, 79] on button "button" at bounding box center [1389, 82] width 17 height 23
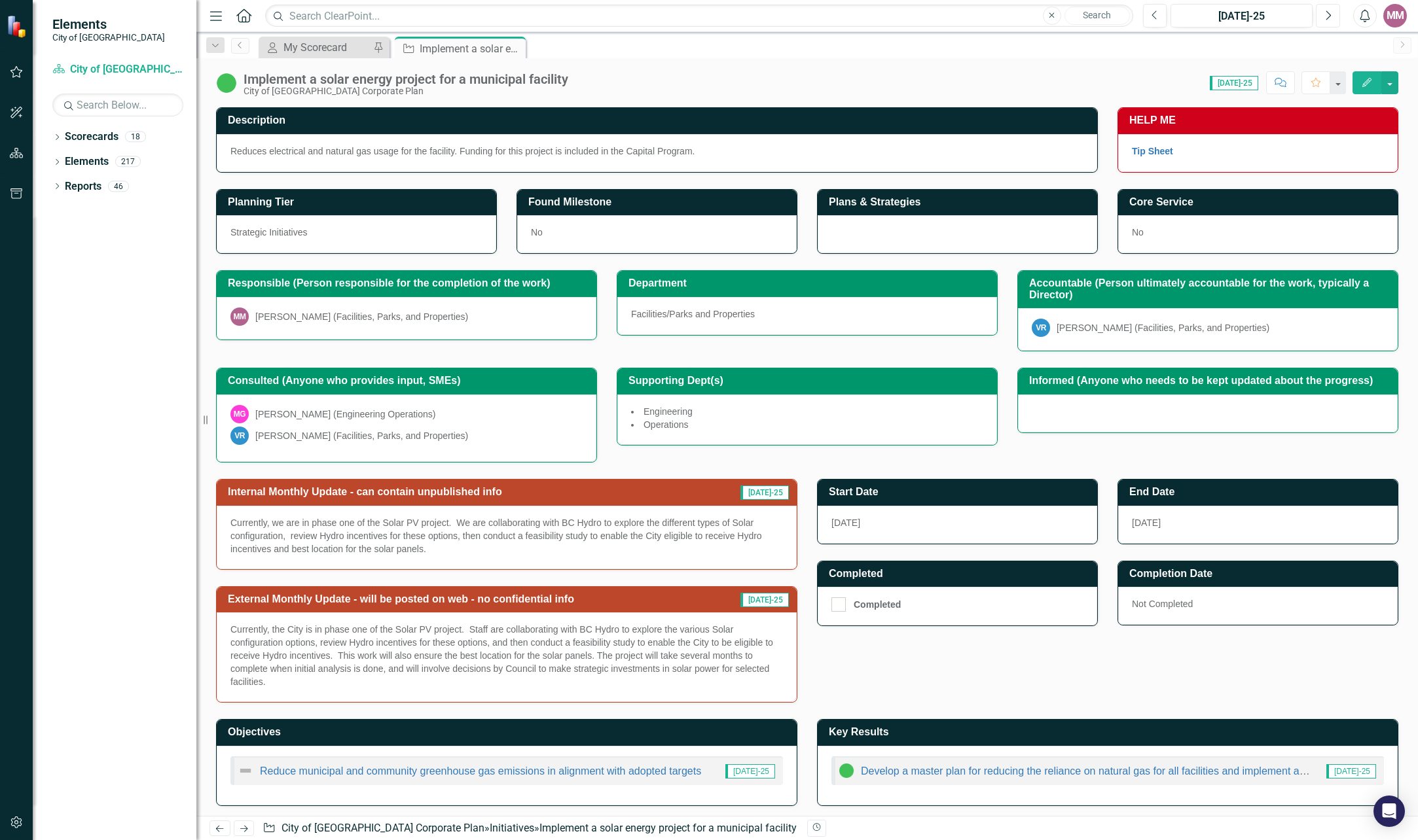
click at [1322, 18] on button "Next" at bounding box center [1327, 15] width 24 height 24
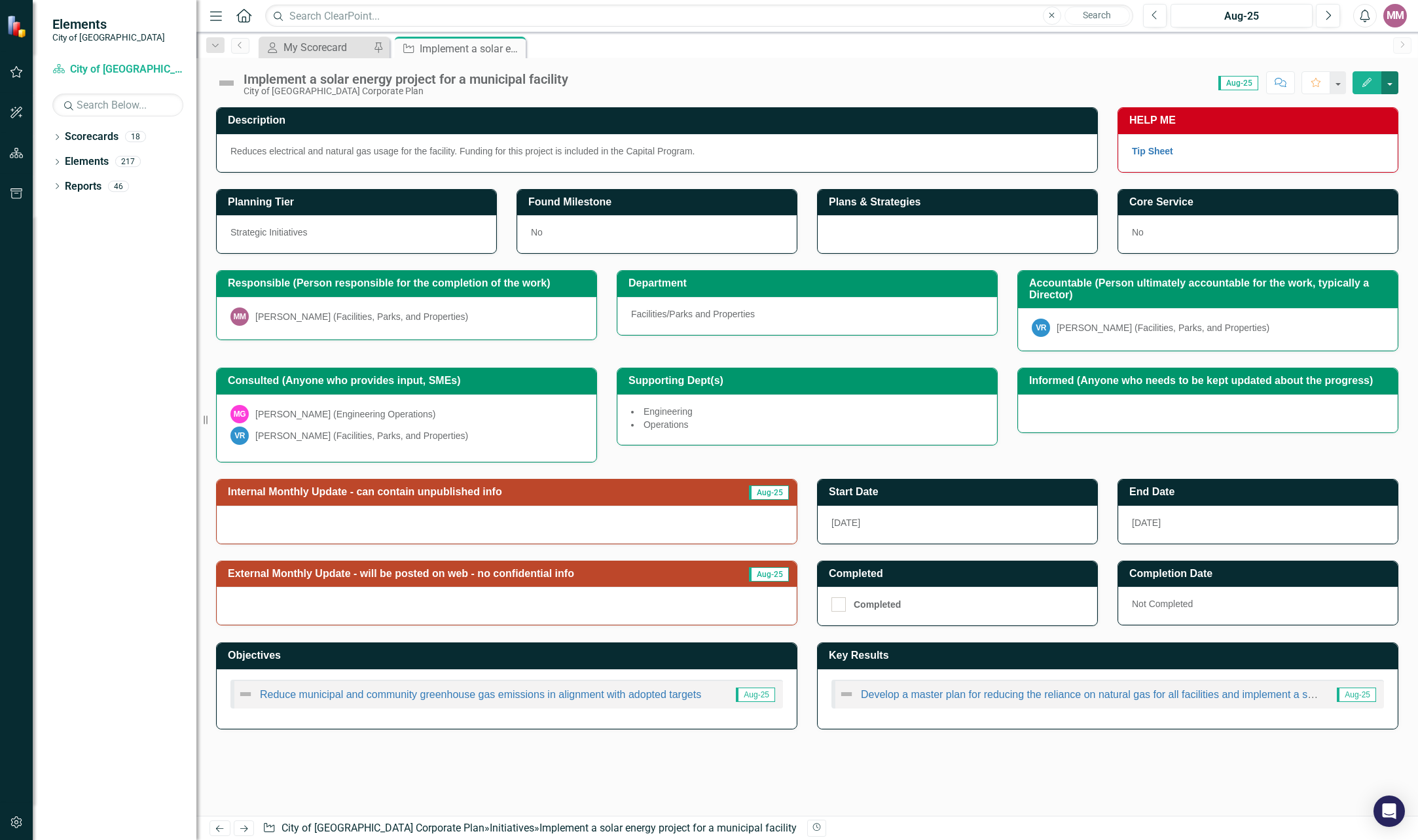
click at [1394, 79] on button "button" at bounding box center [1389, 82] width 17 height 23
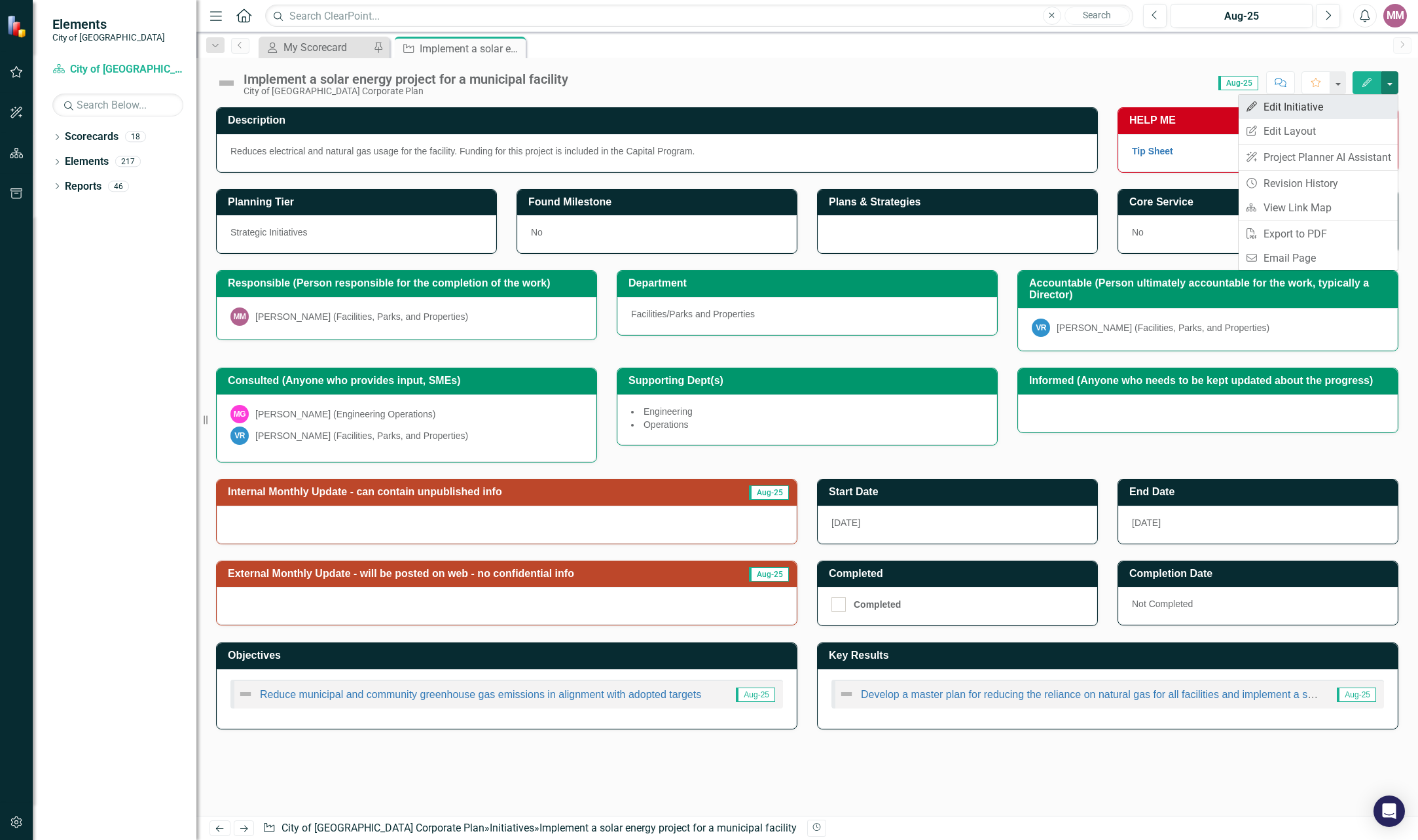
click at [1306, 107] on link "Edit Edit Initiative" at bounding box center [1317, 107] width 159 height 24
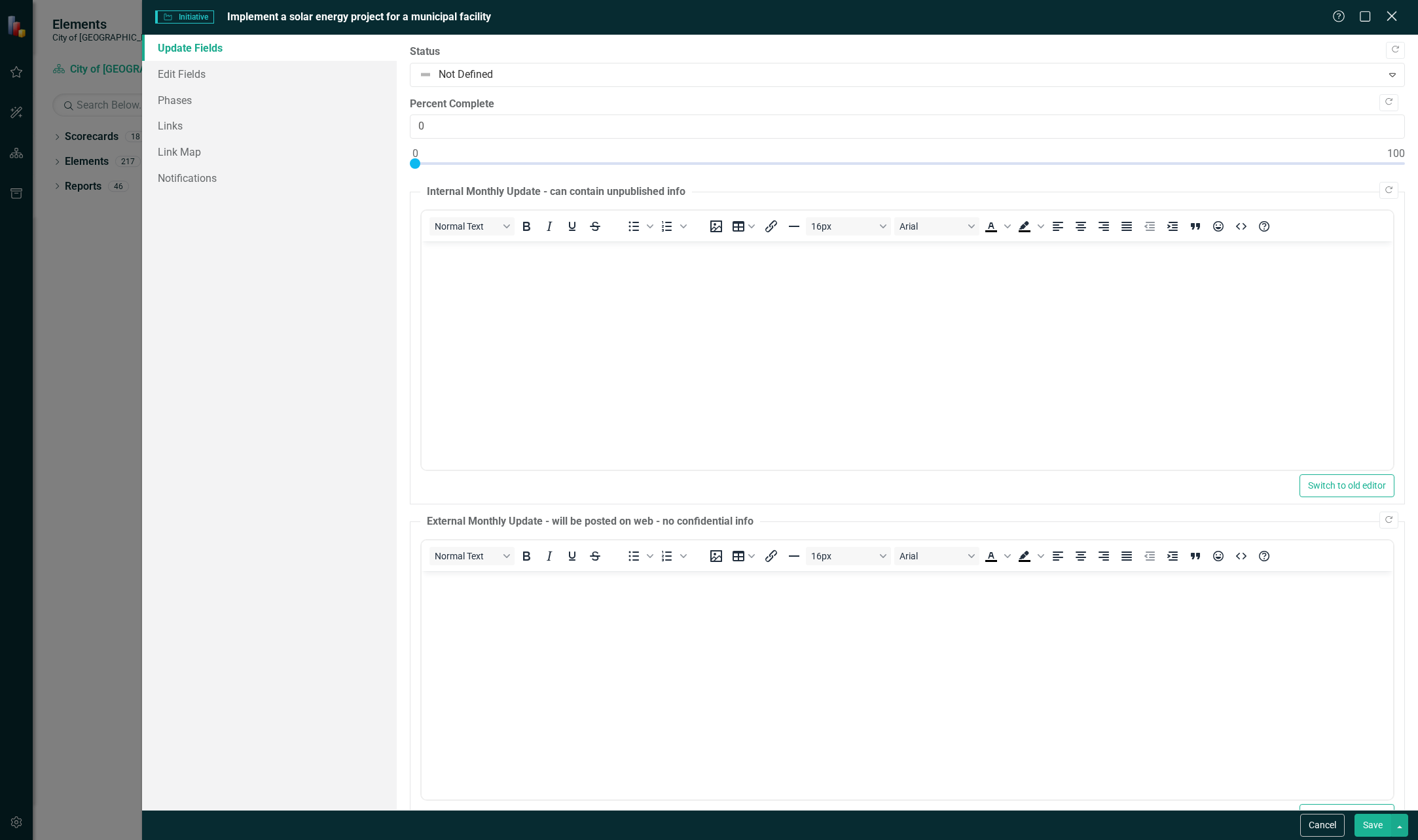
click at [1395, 17] on icon "Close" at bounding box center [1391, 16] width 16 height 13
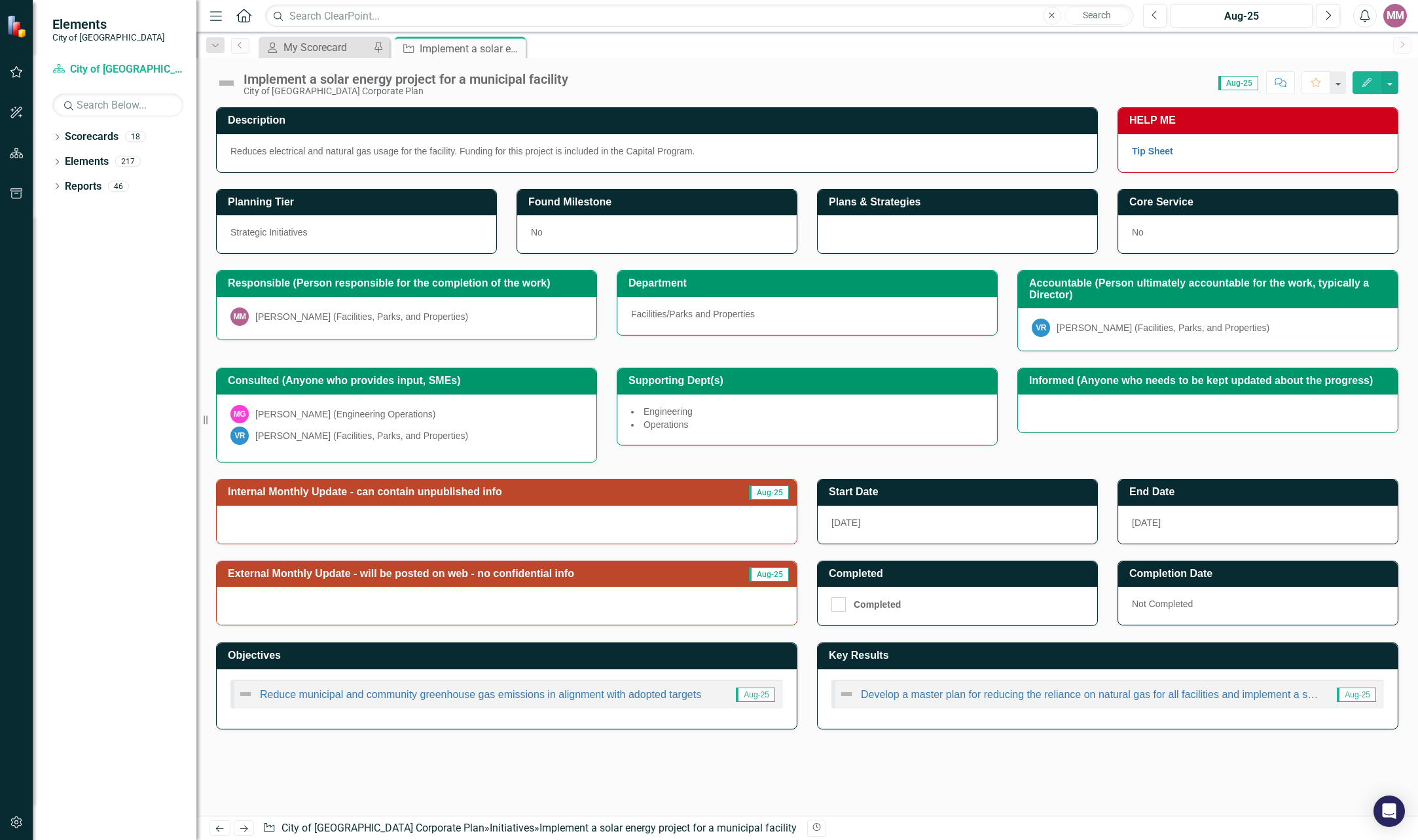
click at [983, 66] on div "Implement a solar energy project for a municipal facility City of [GEOGRAPHIC_D…" at bounding box center [807, 77] width 1221 height 39
click at [512, 48] on icon "Close" at bounding box center [513, 49] width 13 height 11
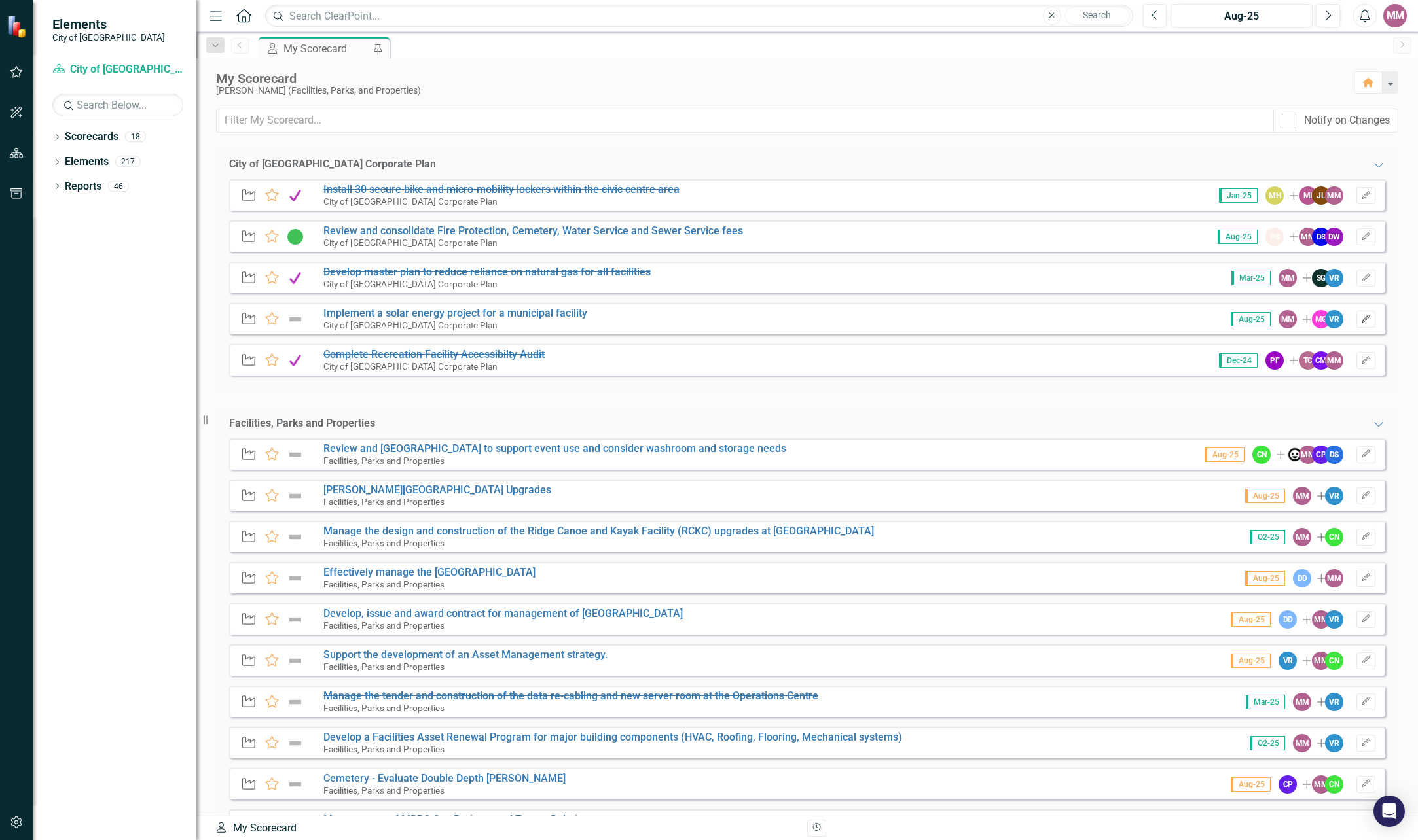
click at [1362, 319] on icon "button" at bounding box center [1365, 318] width 8 height 8
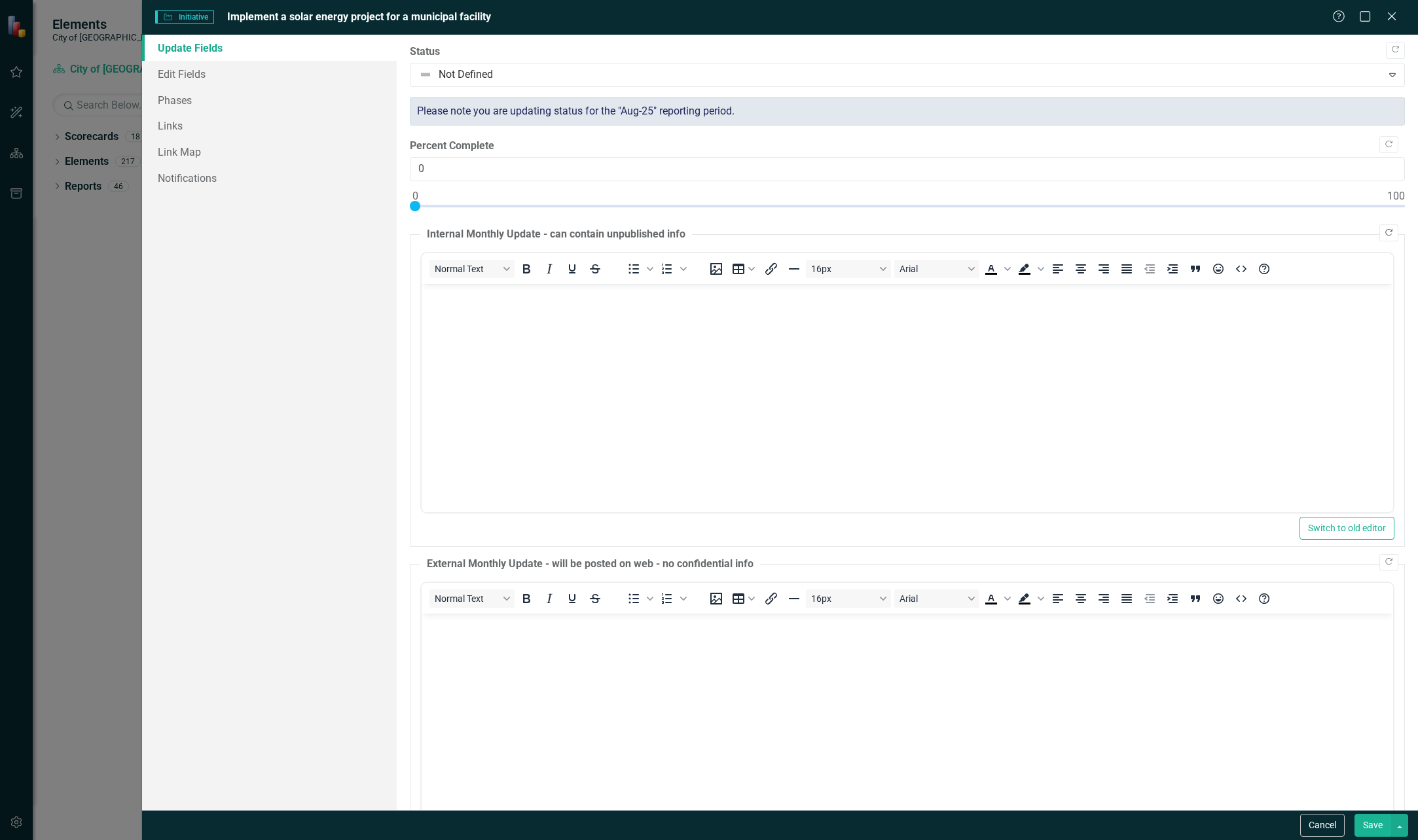
click at [1385, 229] on icon "button" at bounding box center [1389, 233] width 7 height 7
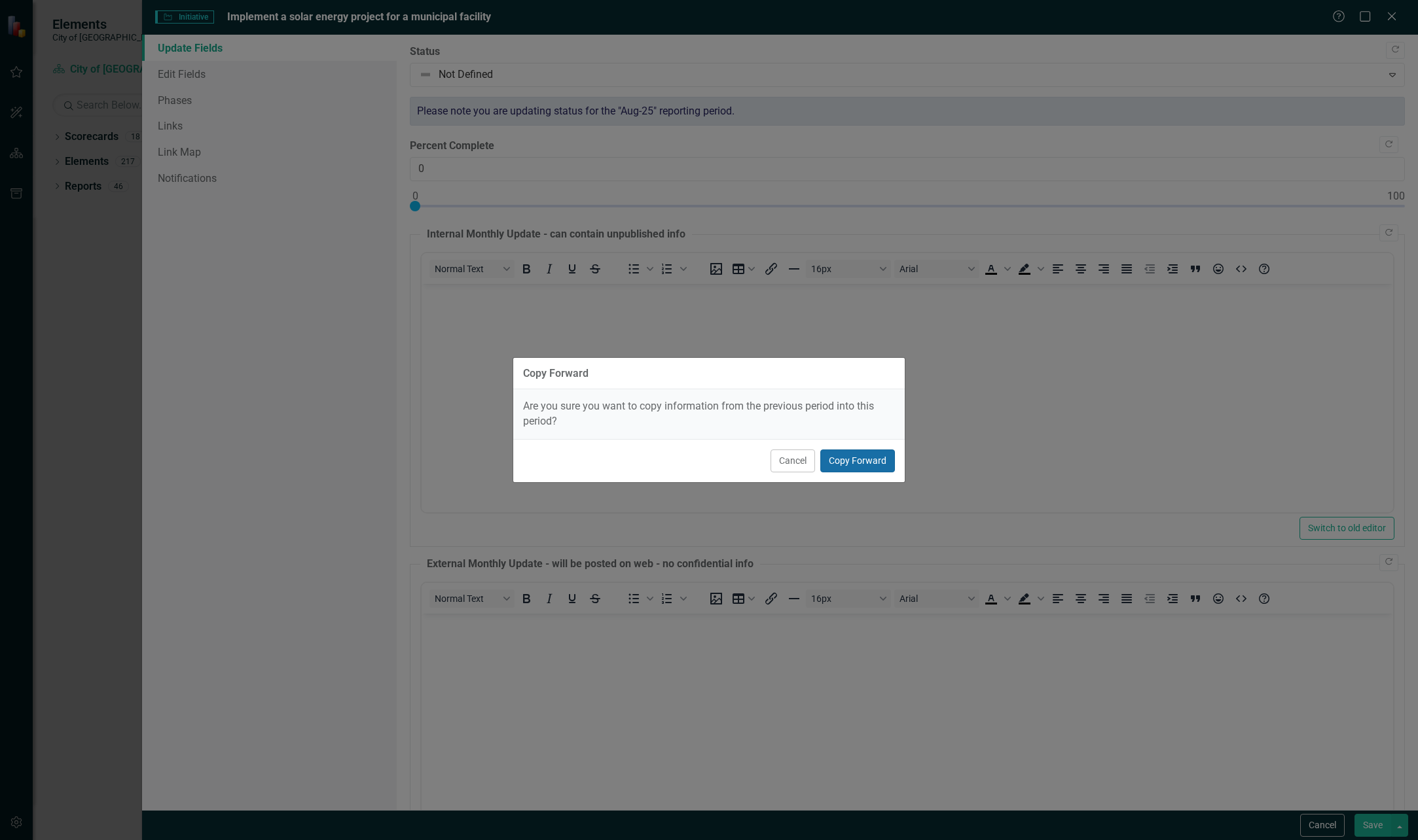
click at [862, 456] on button "Copy Forward" at bounding box center [858, 460] width 74 height 23
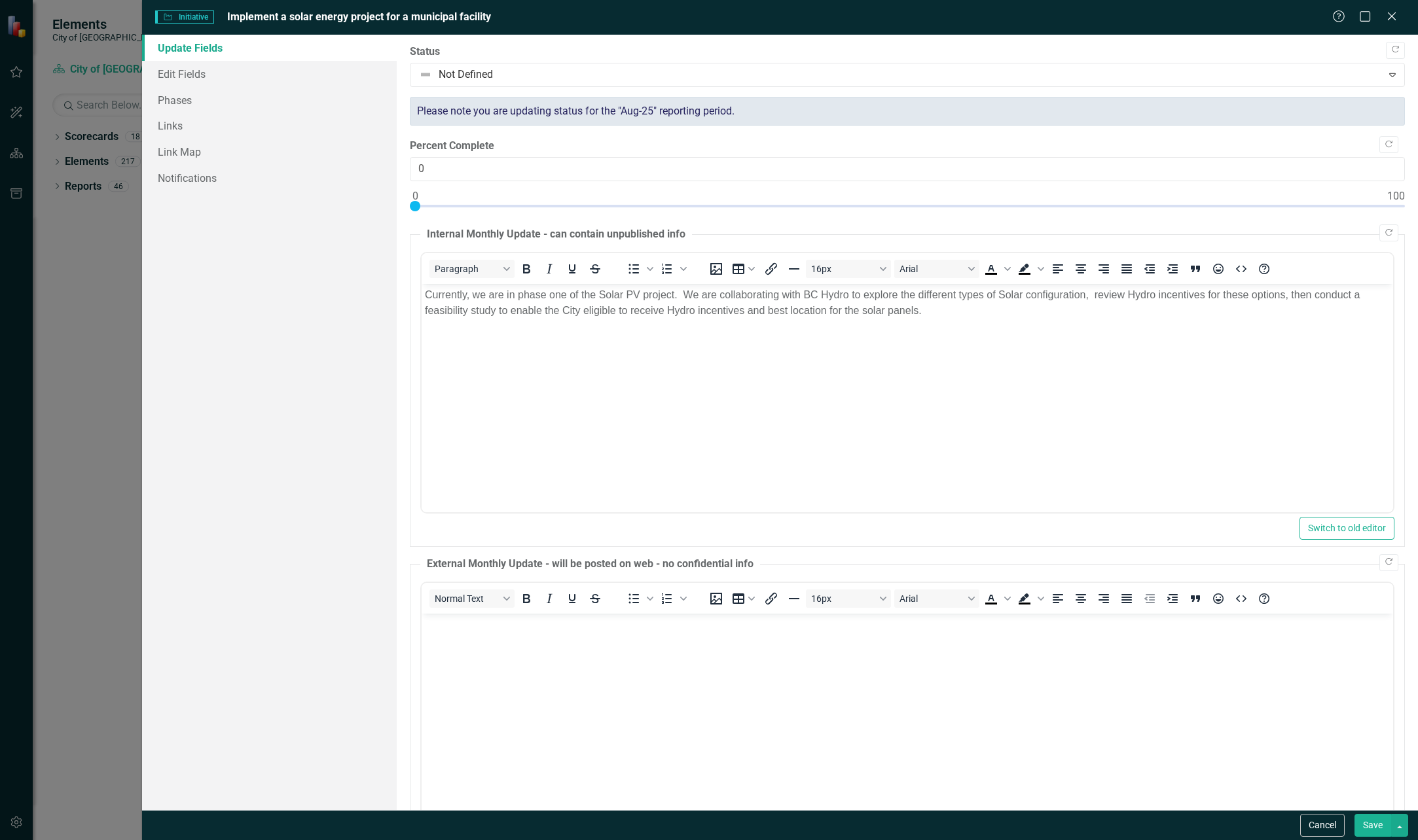
click at [1371, 828] on button "Save" at bounding box center [1373, 825] width 36 height 23
